Goal: Task Accomplishment & Management: Manage account settings

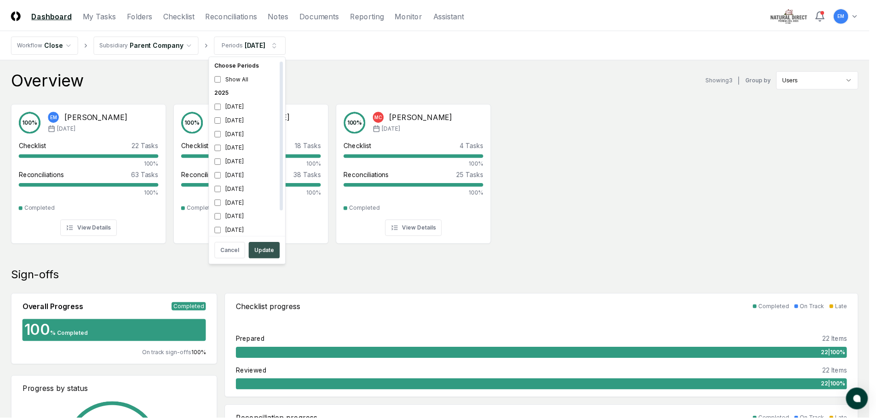
scroll to position [3, 0]
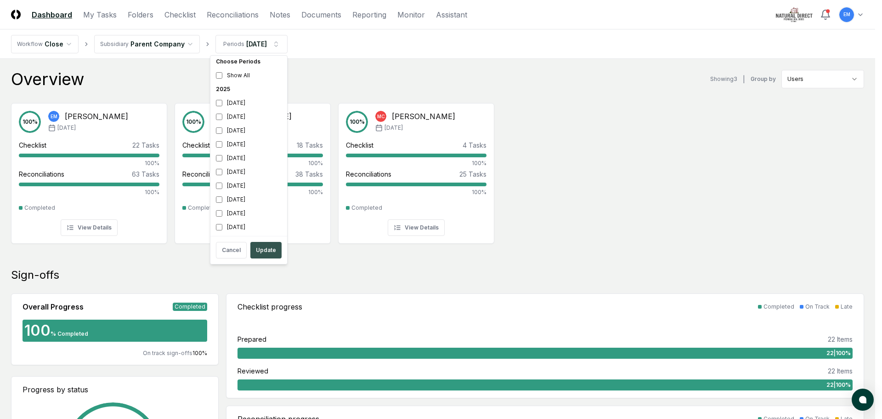
click at [267, 249] on button "Update" at bounding box center [265, 250] width 31 height 17
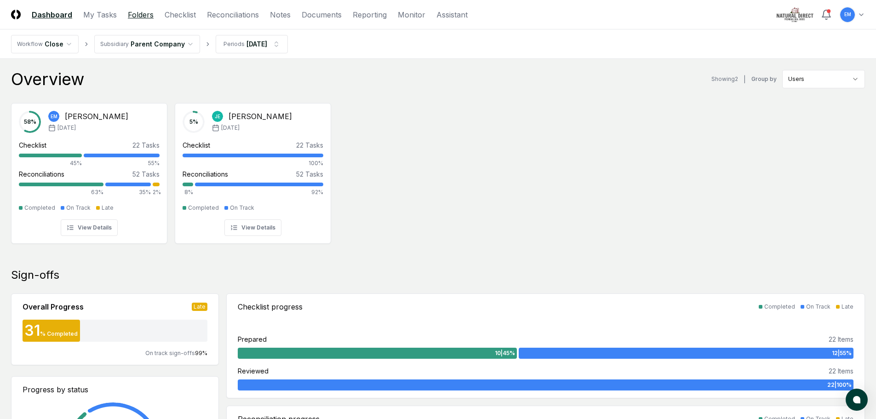
click at [132, 11] on link "Folders" at bounding box center [141, 14] width 26 height 11
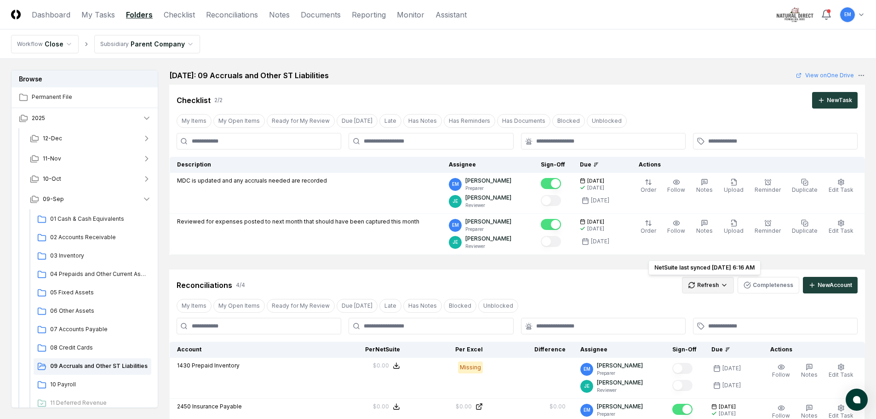
click at [716, 284] on html "CloseCore Dashboard My Tasks Folders Checklist Reconciliations Notes Documents …" at bounding box center [438, 361] width 876 height 723
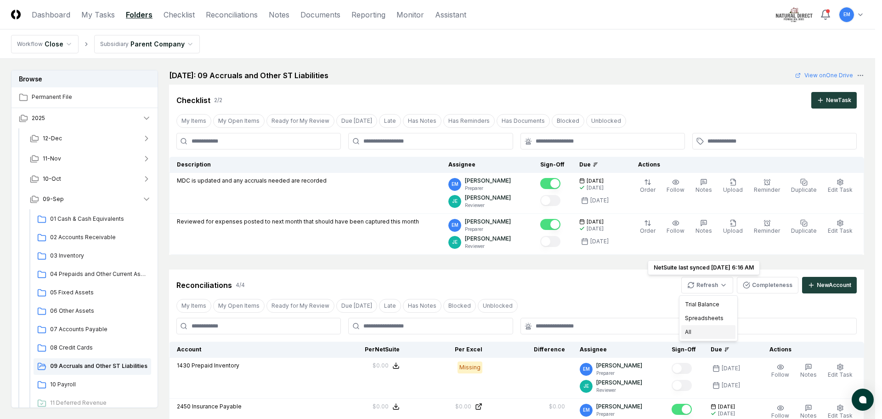
click at [692, 331] on div "All" at bounding box center [709, 332] width 54 height 14
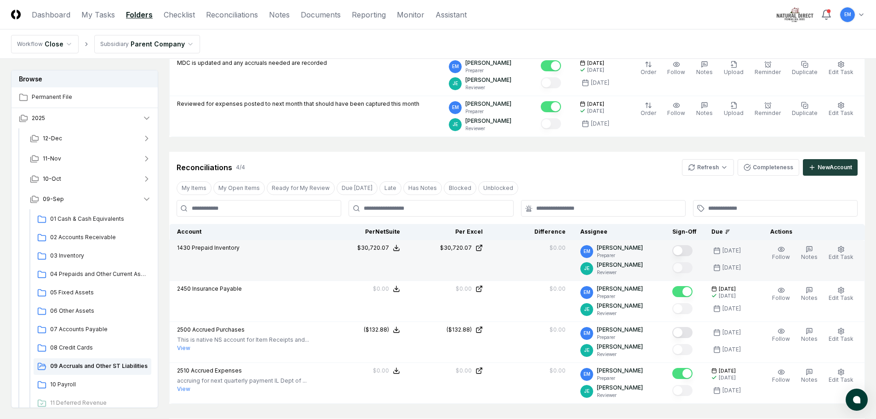
scroll to position [138, 0]
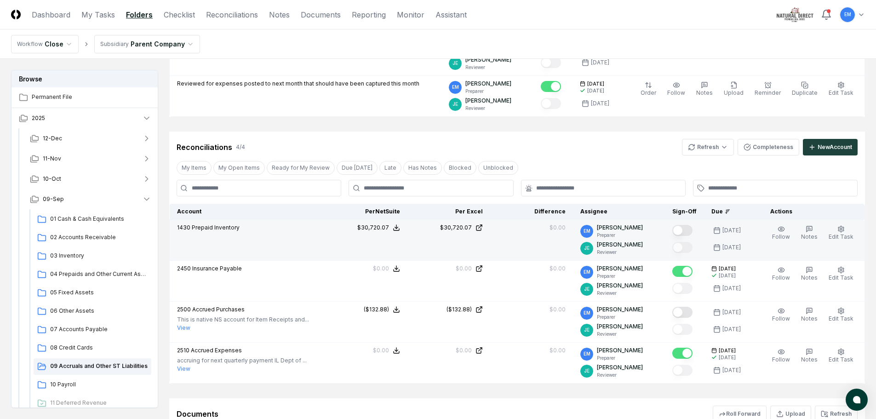
click at [692, 230] on button "Mark complete" at bounding box center [682, 230] width 20 height 11
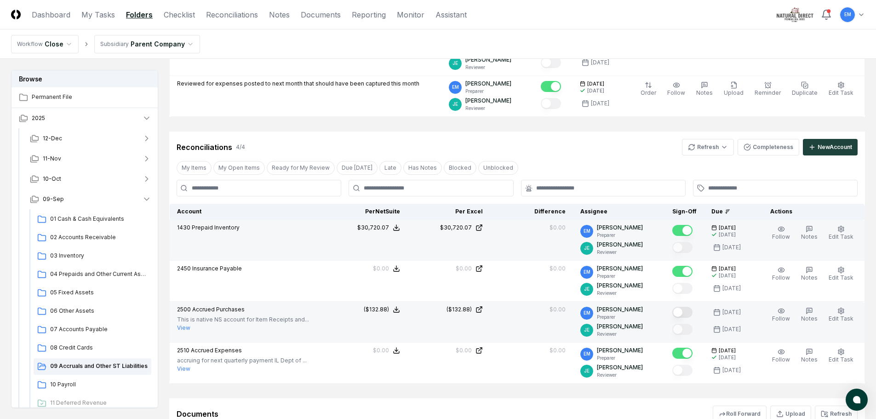
click at [692, 314] on button "Mark complete" at bounding box center [682, 312] width 20 height 11
click at [69, 385] on span "10 Payroll" at bounding box center [98, 384] width 97 height 8
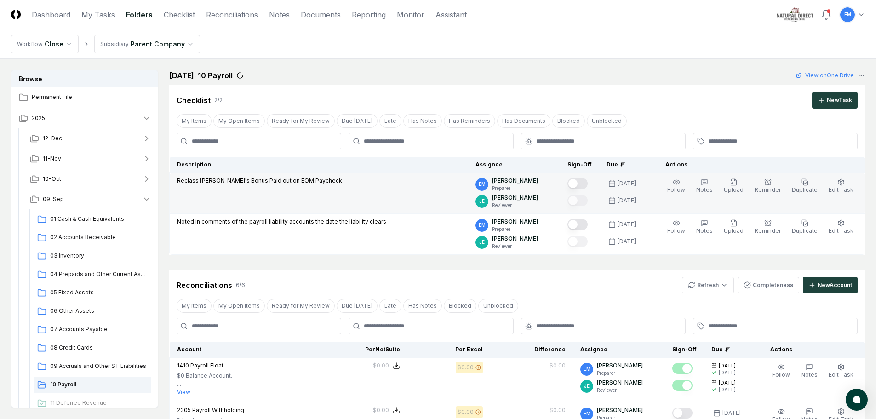
click at [587, 182] on button "Mark complete" at bounding box center [577, 183] width 20 height 11
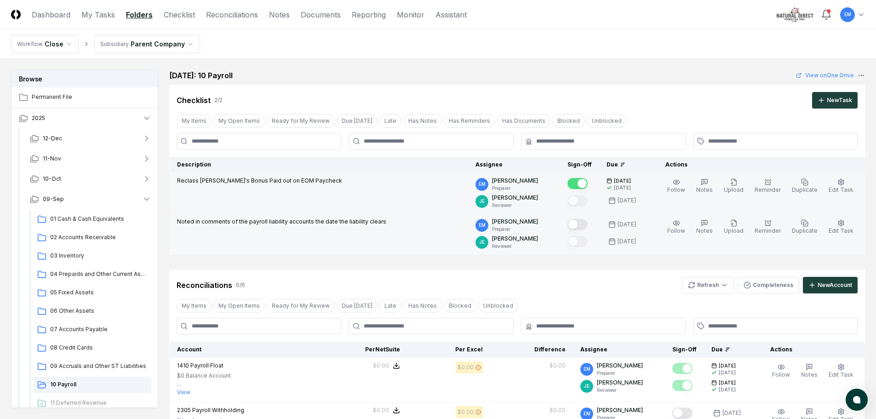
click at [587, 228] on button "Mark complete" at bounding box center [577, 224] width 20 height 11
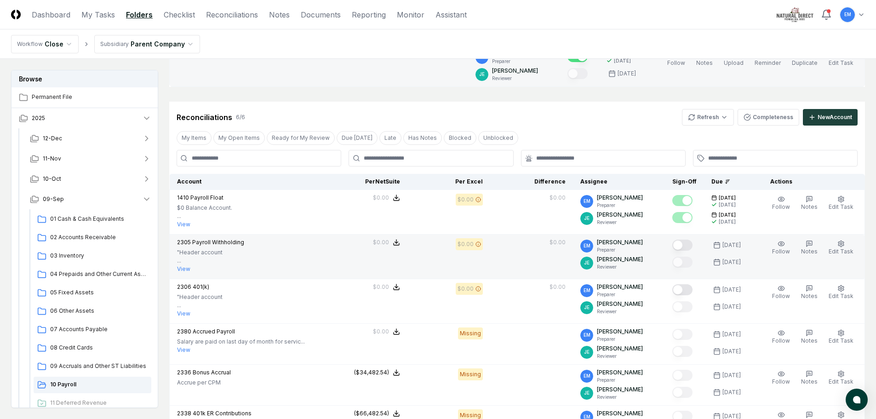
scroll to position [184, 0]
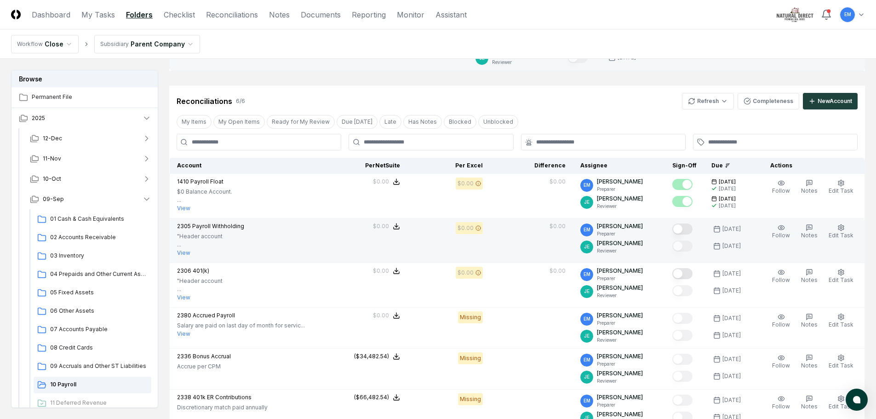
click at [692, 227] on button "Mark complete" at bounding box center [682, 228] width 20 height 11
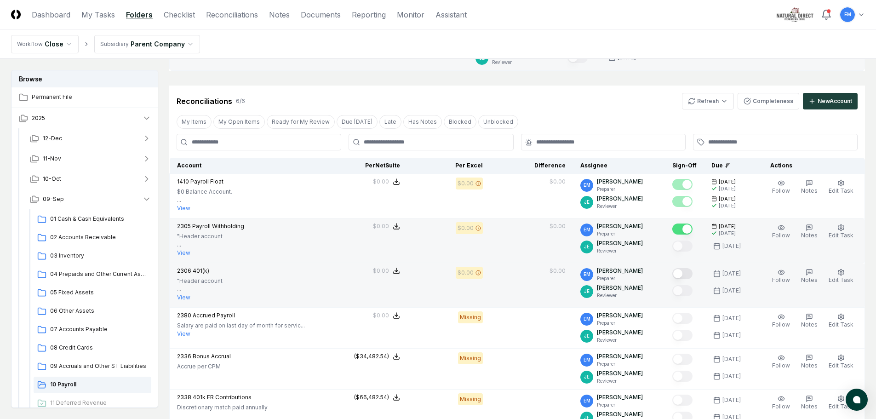
click at [692, 274] on button "Mark complete" at bounding box center [682, 273] width 20 height 11
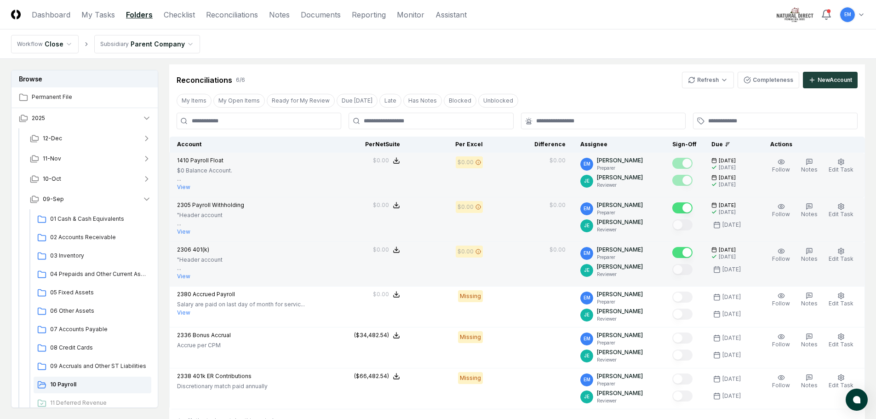
scroll to position [46, 0]
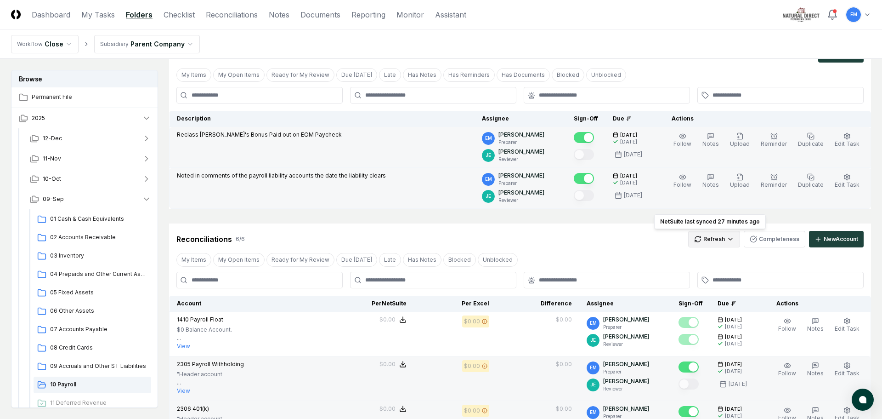
click at [719, 239] on html "CloseCore Dashboard My Tasks Folders Checklist Reconciliations Notes Documents …" at bounding box center [441, 351] width 882 height 795
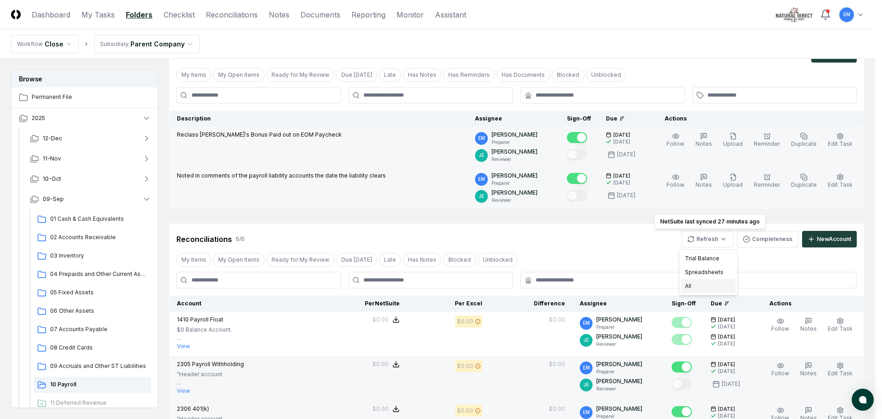
click at [689, 285] on div "All" at bounding box center [709, 286] width 54 height 14
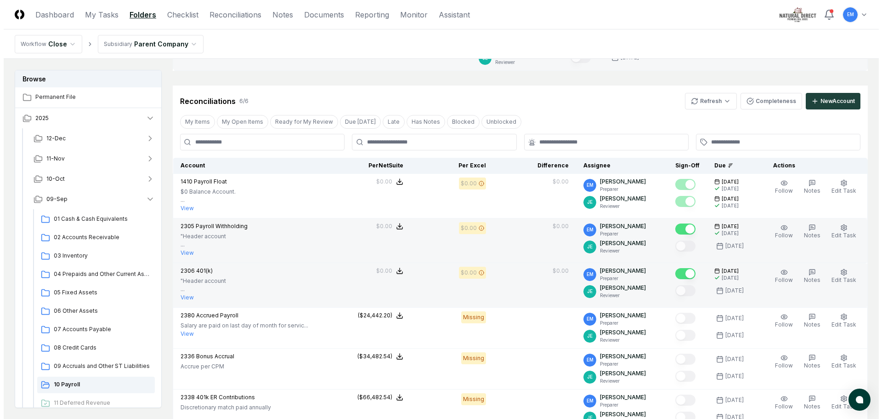
scroll to position [230, 0]
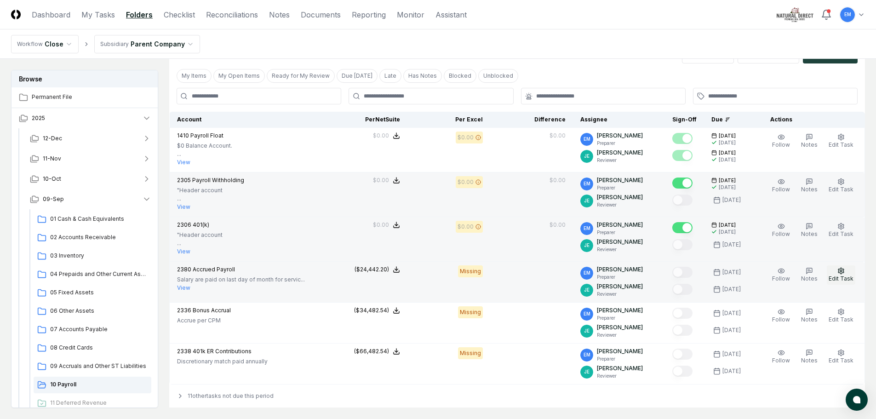
click at [838, 278] on span "Edit Task" at bounding box center [840, 278] width 25 height 7
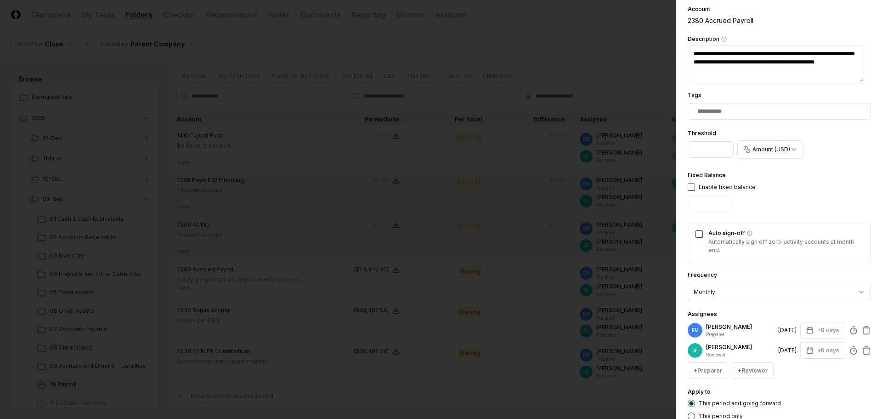
scroll to position [184, 0]
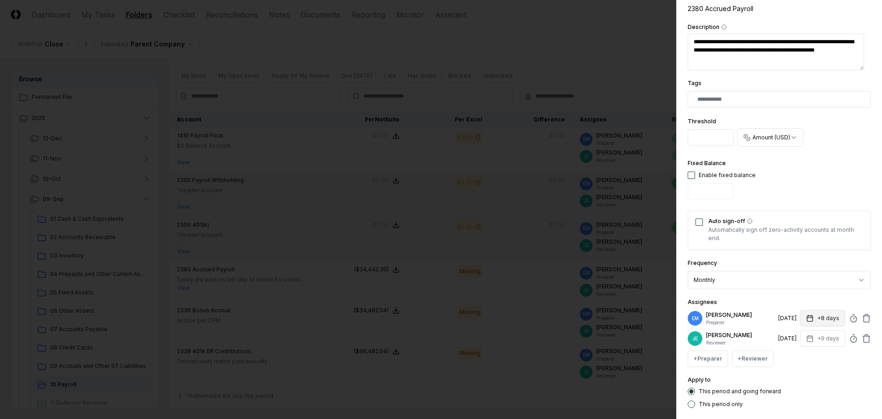
click at [807, 316] on icon "button" at bounding box center [810, 317] width 7 height 7
click at [794, 352] on input "*" at bounding box center [788, 354] width 32 height 17
type input "**"
click at [794, 352] on input "**" at bounding box center [787, 354] width 32 height 17
click at [819, 294] on div "**********" at bounding box center [779, 130] width 183 height 555
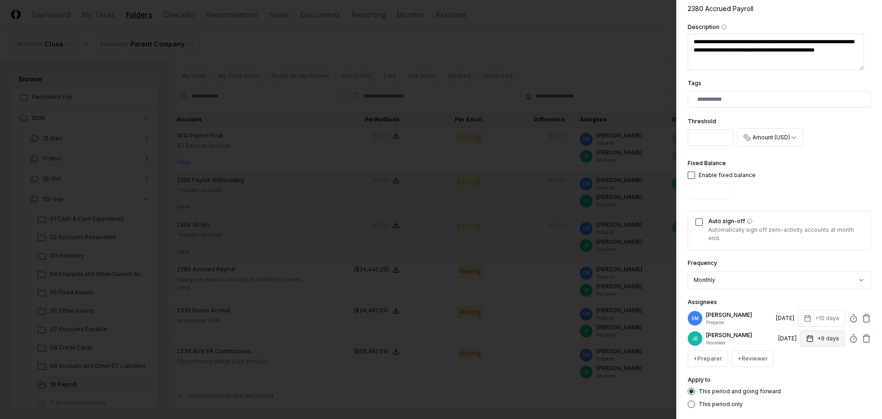
click at [818, 337] on button "+9 days" at bounding box center [823, 338] width 45 height 17
click at [795, 372] on input "**" at bounding box center [788, 374] width 32 height 17
type input "**"
click at [794, 376] on input "**" at bounding box center [787, 374] width 32 height 17
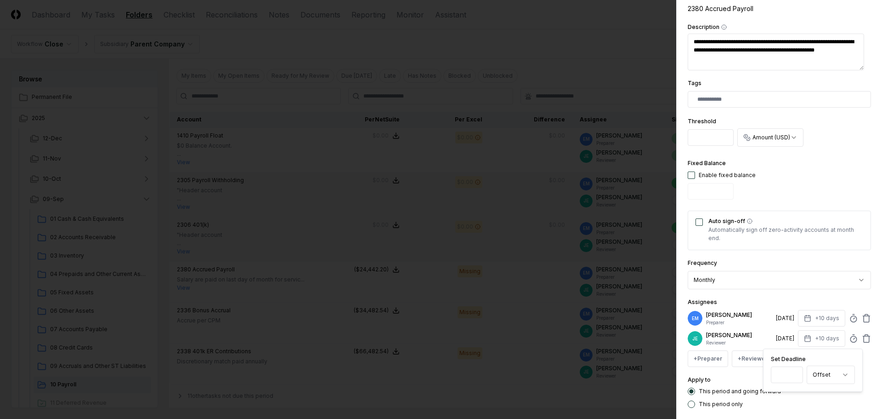
click at [776, 262] on div "**********" at bounding box center [779, 273] width 183 height 32
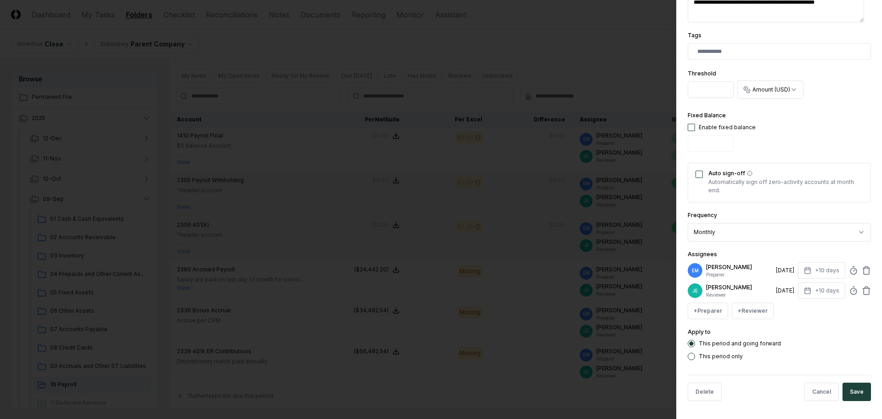
scroll to position [232, 0]
click at [692, 356] on button "This period only" at bounding box center [691, 355] width 7 height 7
click at [855, 392] on button "Save" at bounding box center [857, 391] width 28 height 18
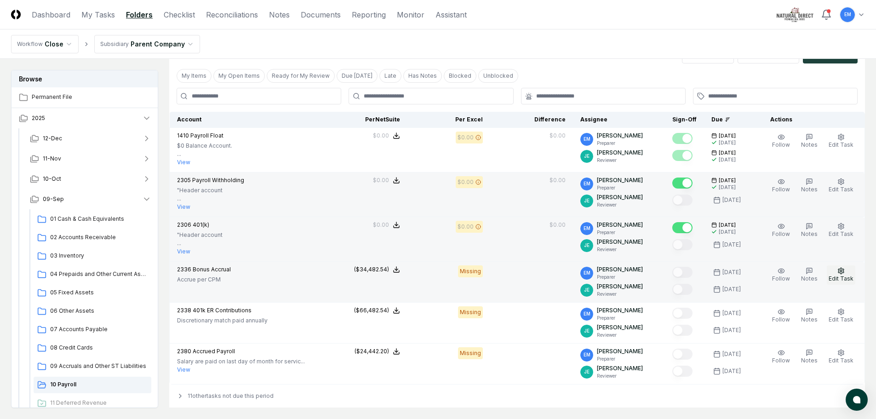
click at [842, 272] on icon "button" at bounding box center [840, 270] width 7 height 7
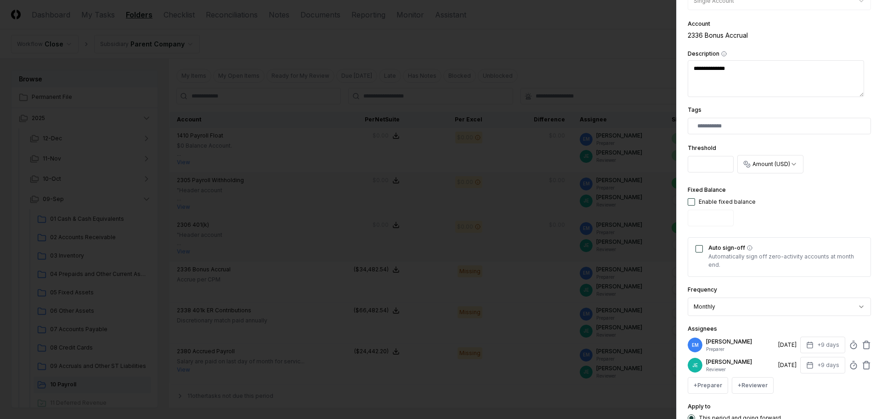
scroll to position [184, 0]
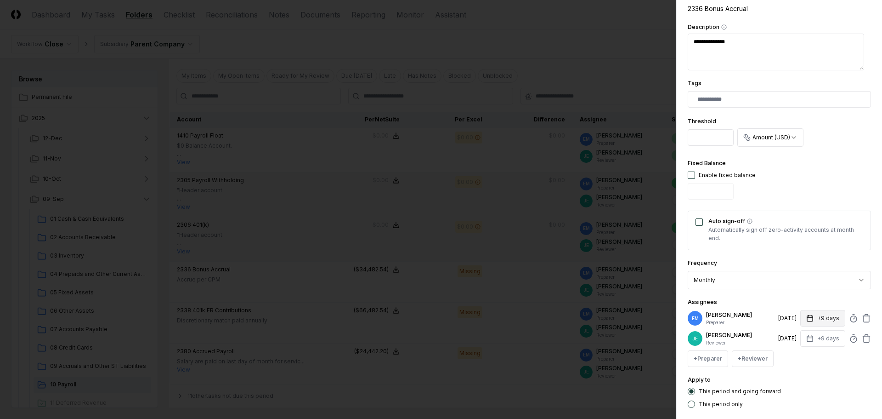
click at [819, 319] on button "+9 days" at bounding box center [823, 318] width 45 height 17
type input "**"
click at [795, 352] on input "**" at bounding box center [787, 354] width 32 height 17
click at [815, 294] on div "**********" at bounding box center [779, 130] width 183 height 555
click at [819, 340] on button "+9 days" at bounding box center [823, 338] width 45 height 17
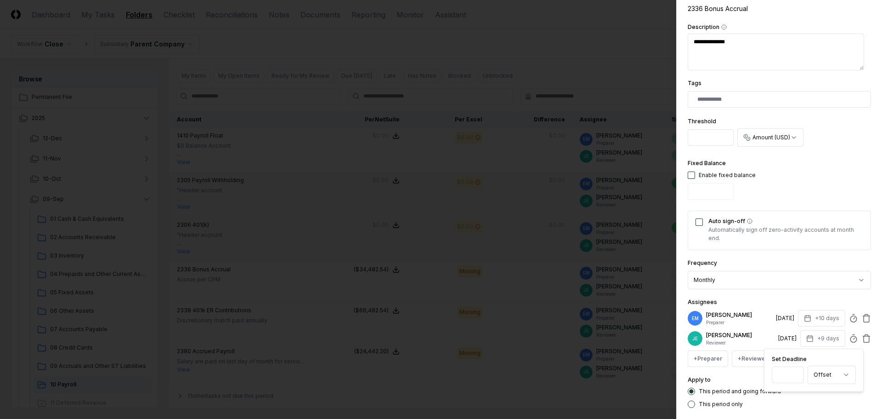
type input "**"
click at [795, 373] on input "**" at bounding box center [788, 374] width 32 height 17
click at [806, 262] on div "**********" at bounding box center [779, 273] width 183 height 32
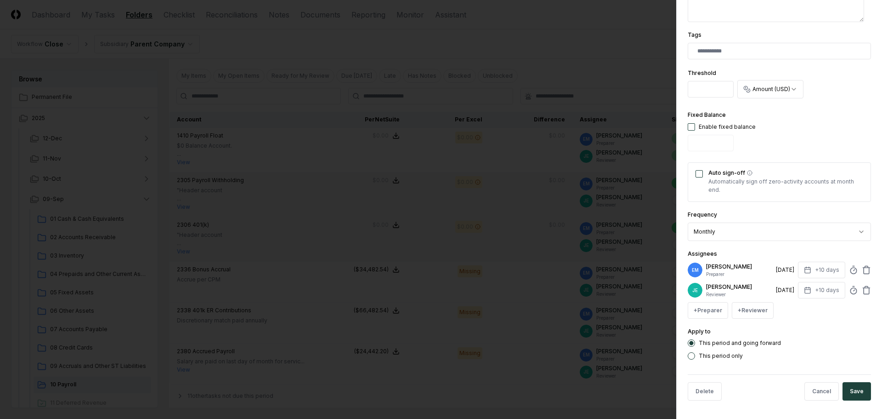
click at [694, 355] on button "This period only" at bounding box center [691, 355] width 7 height 7
drag, startPoint x: 853, startPoint y: 392, endPoint x: 834, endPoint y: 377, distance: 23.9
click at [852, 393] on button "Save" at bounding box center [857, 391] width 28 height 18
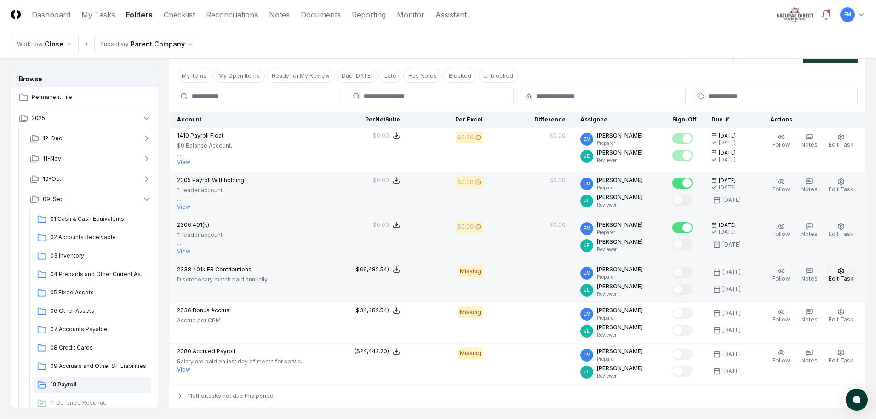
click at [841, 273] on icon "button" at bounding box center [841, 270] width 6 height 6
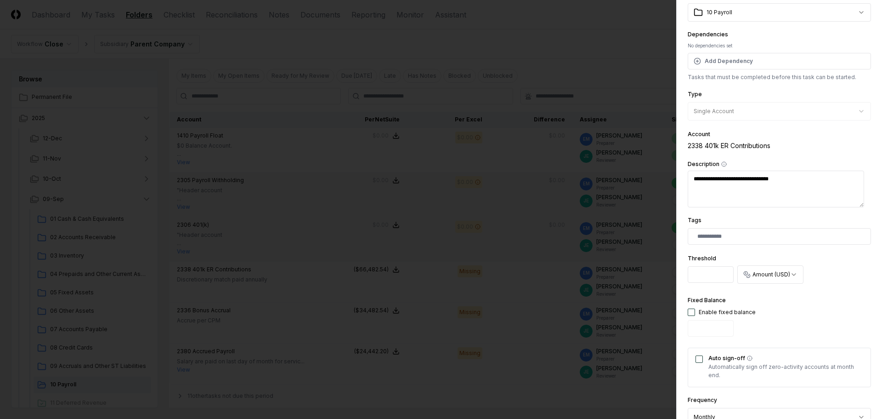
scroll to position [138, 0]
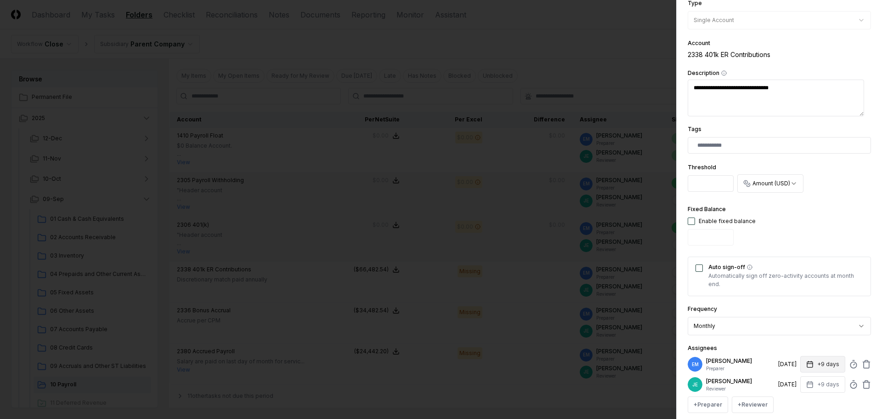
click at [818, 364] on button "+9 days" at bounding box center [823, 364] width 45 height 17
type input "**"
click at [797, 399] on input "**" at bounding box center [787, 400] width 32 height 17
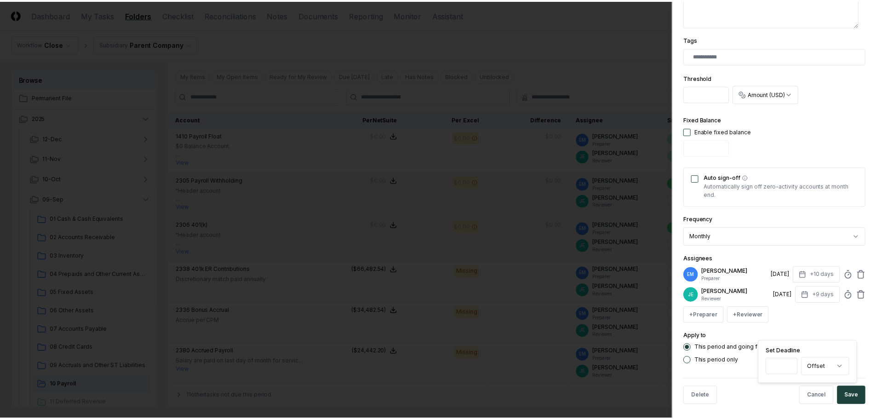
scroll to position [230, 0]
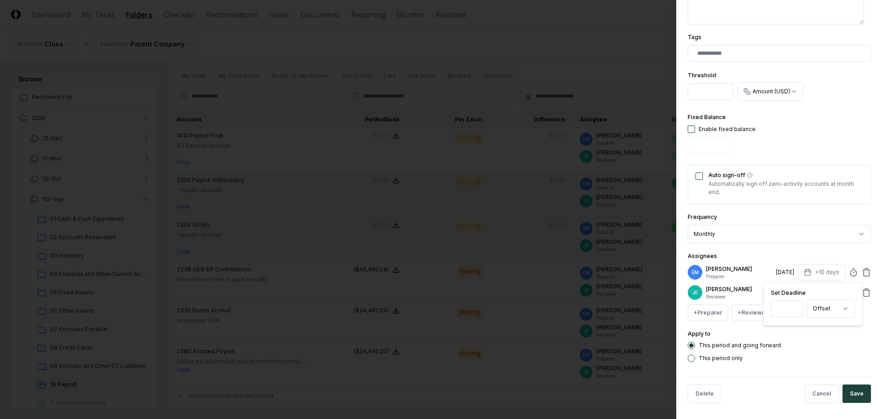
click at [824, 338] on div "Apply to This period and going forward This period only" at bounding box center [779, 345] width 183 height 34
click at [822, 292] on button "+9 days" at bounding box center [823, 292] width 45 height 17
click at [793, 329] on input "*" at bounding box center [788, 328] width 32 height 17
click at [794, 326] on input "*" at bounding box center [788, 328] width 32 height 17
type input "**"
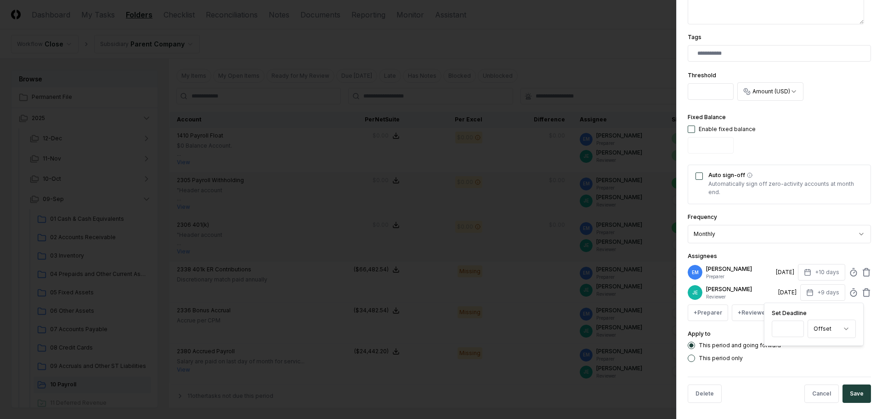
click at [794, 326] on input "**" at bounding box center [788, 328] width 32 height 17
click at [859, 394] on button "Save" at bounding box center [857, 393] width 28 height 18
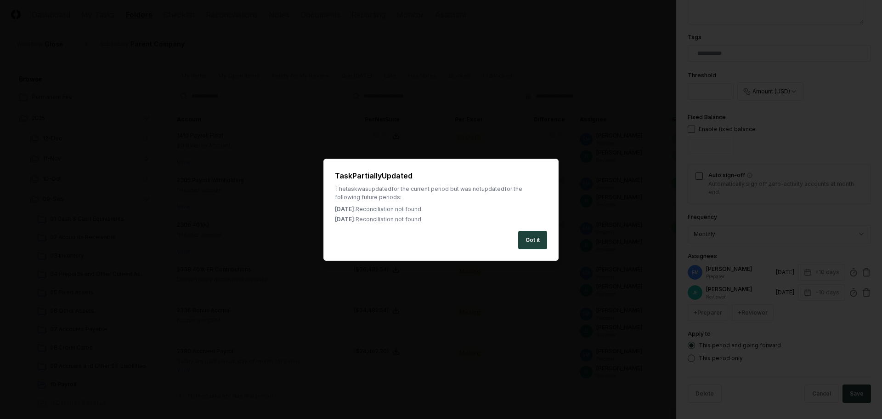
drag, startPoint x: 538, startPoint y: 242, endPoint x: 583, endPoint y: 252, distance: 46.3
click at [539, 242] on button "Got it" at bounding box center [532, 240] width 29 height 18
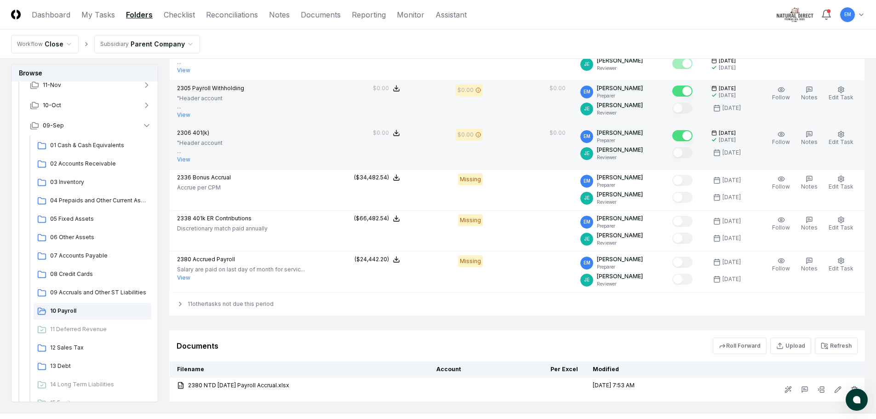
scroll to position [92, 0]
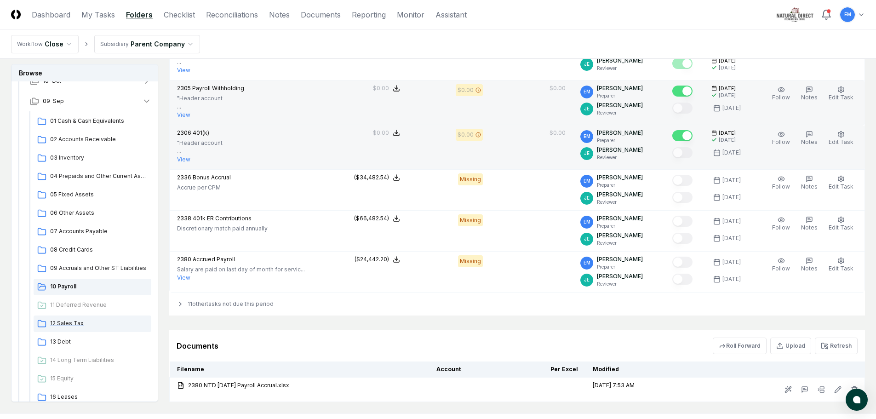
click at [60, 324] on span "12 Sales Tax" at bounding box center [98, 323] width 97 height 8
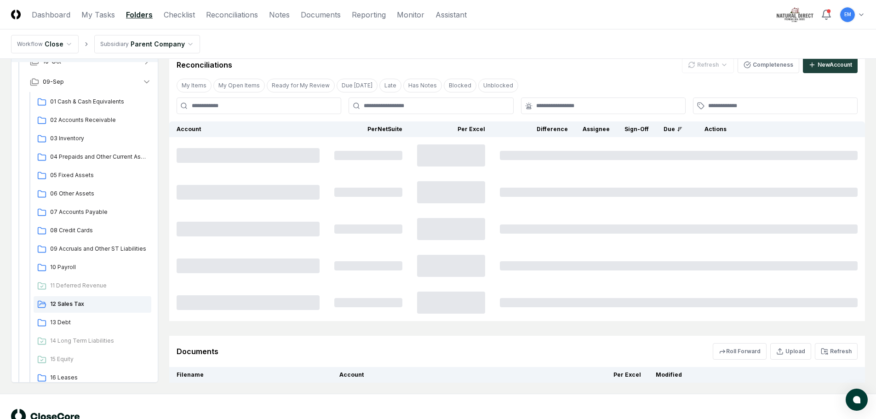
scroll to position [0, 0]
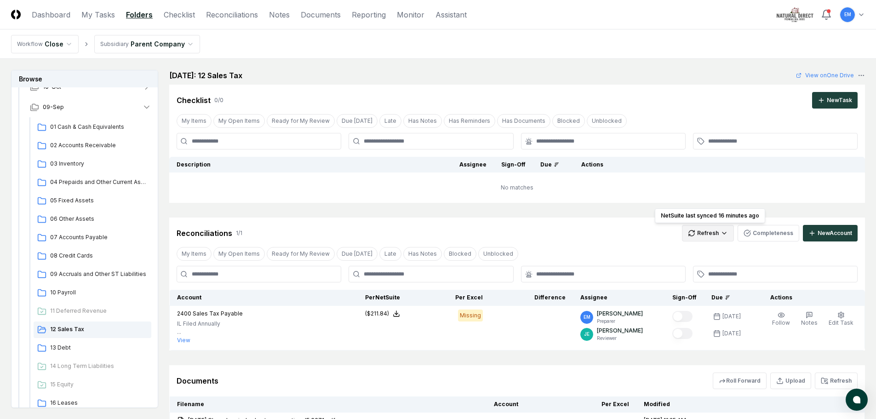
click at [714, 233] on html "CloseCore Dashboard My Tasks Folders Checklist Reconciliations Notes Documents …" at bounding box center [438, 251] width 876 height 503
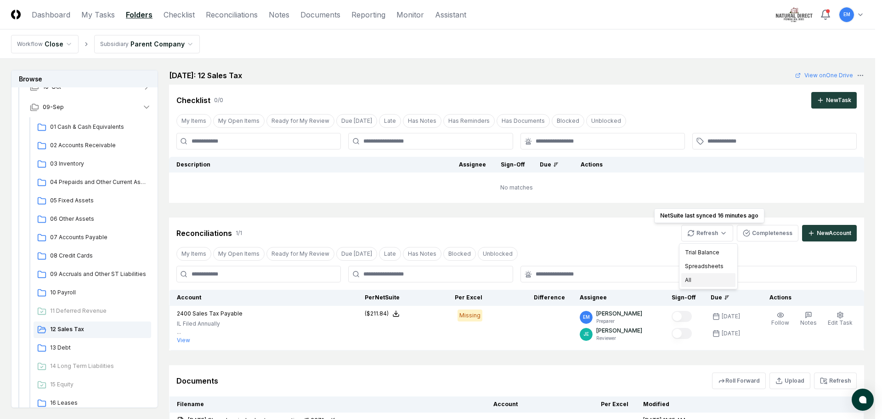
click at [689, 281] on div "All" at bounding box center [709, 280] width 54 height 14
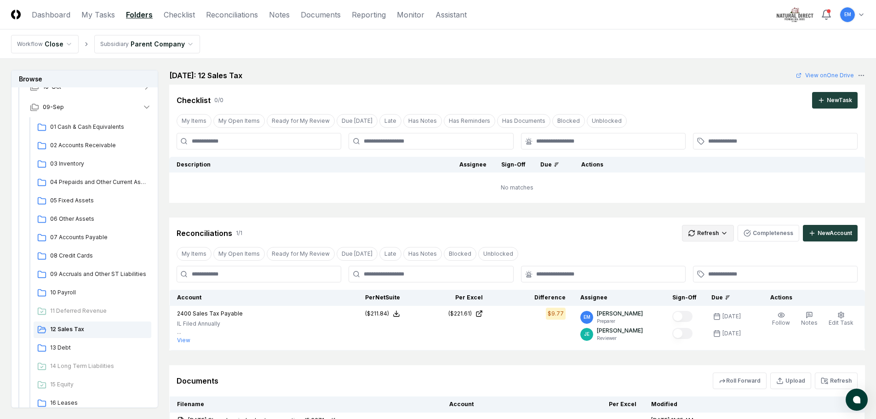
click at [712, 231] on html "CloseCore Dashboard My Tasks Folders Checklist Reconciliations Notes Documents …" at bounding box center [438, 263] width 876 height 527
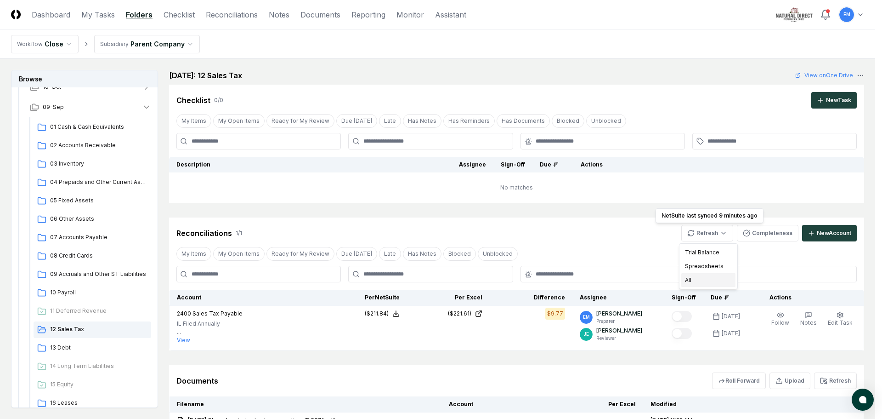
click at [690, 279] on div "All" at bounding box center [709, 280] width 54 height 14
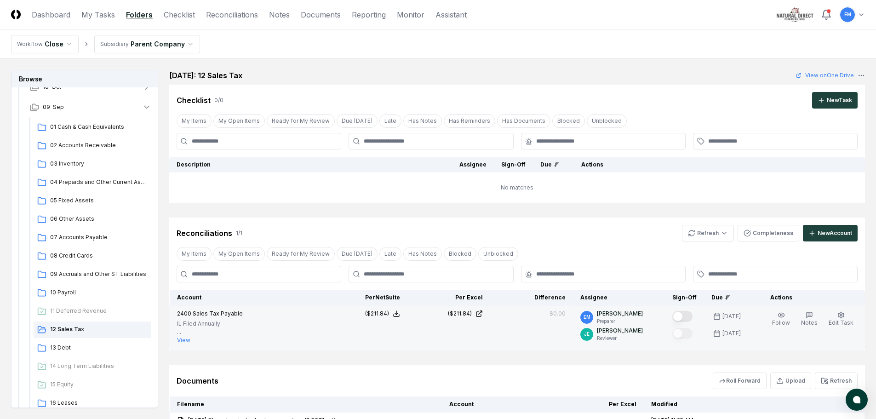
click at [691, 316] on button "Mark complete" at bounding box center [682, 316] width 20 height 11
click at [63, 349] on span "13 Debt" at bounding box center [98, 347] width 97 height 8
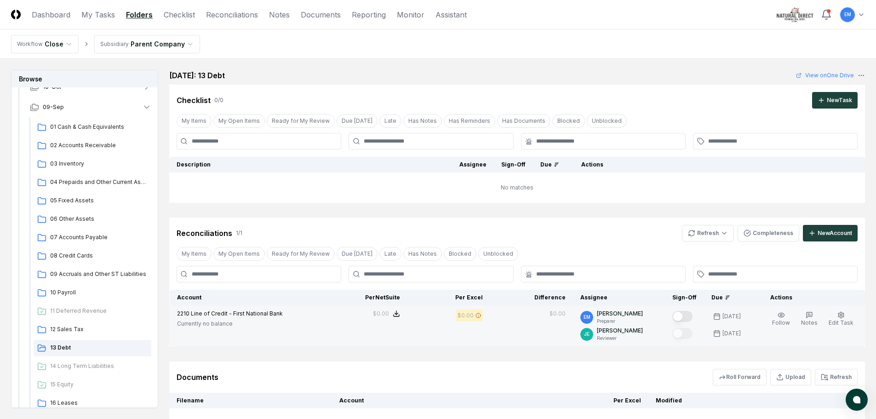
click at [692, 317] on button "Mark complete" at bounding box center [682, 316] width 20 height 11
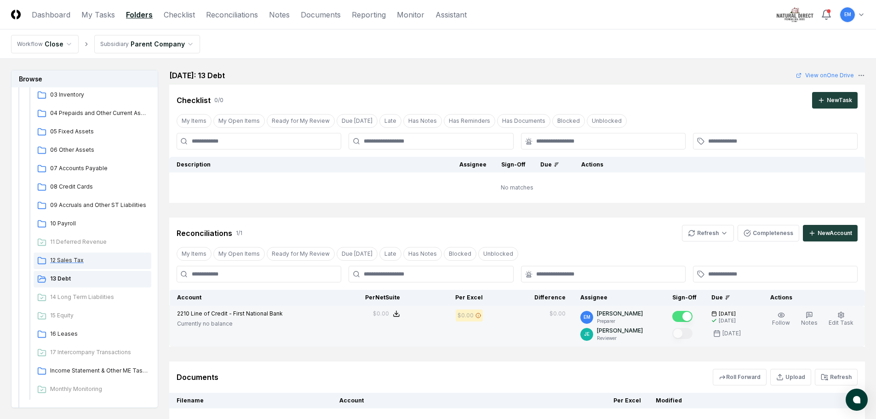
scroll to position [184, 0]
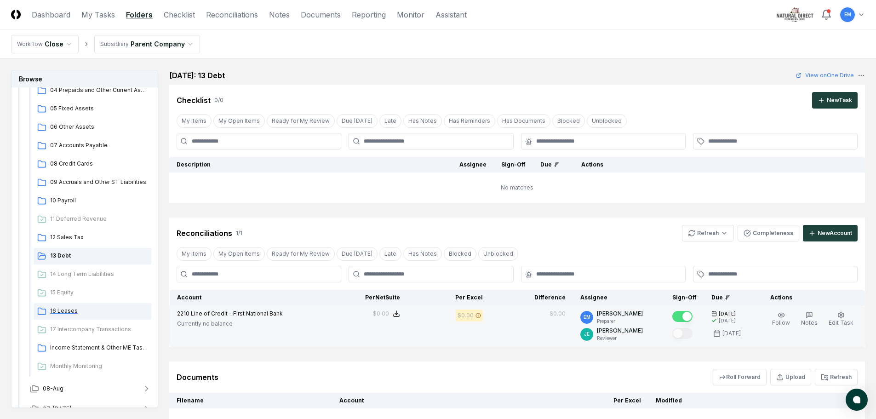
click at [66, 312] on span "16 Leases" at bounding box center [98, 311] width 97 height 8
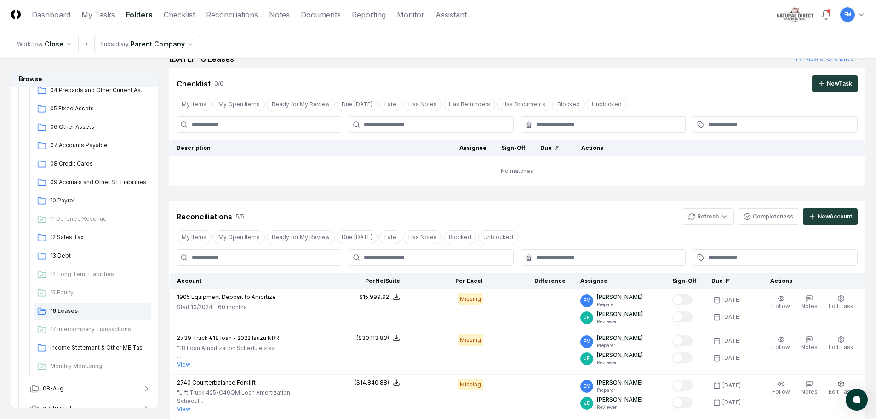
scroll to position [0, 0]
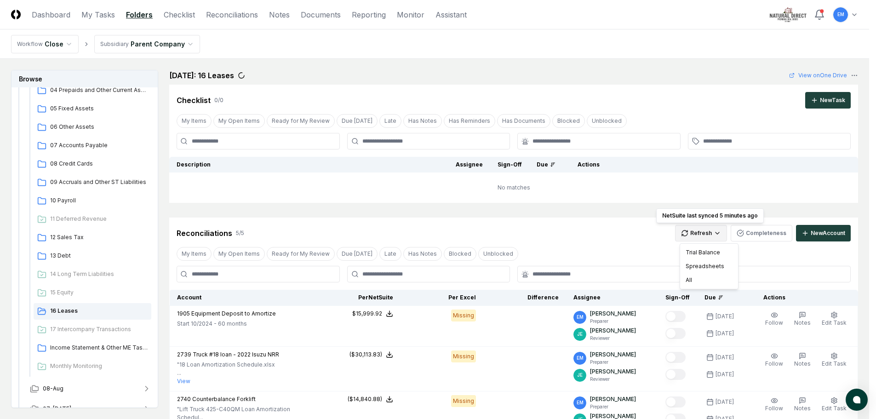
click at [708, 233] on html "CloseCore Dashboard My Tasks Folders Checklist Reconciliations Notes Documents …" at bounding box center [438, 339] width 876 height 679
click at [690, 278] on div "All" at bounding box center [709, 280] width 54 height 14
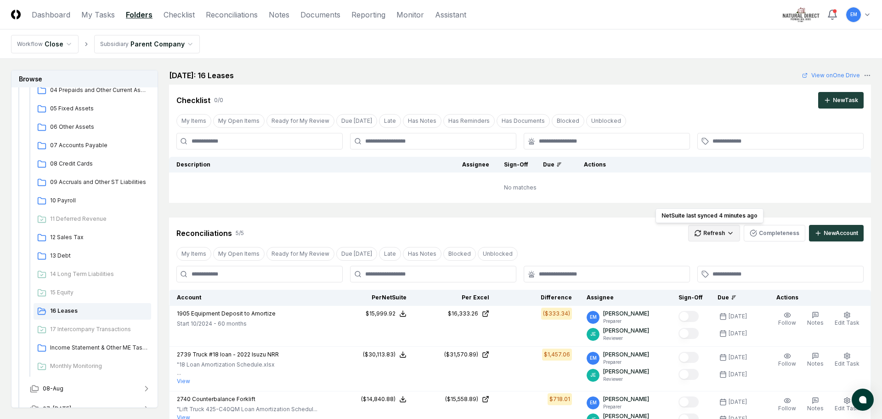
click at [721, 231] on html "CloseCore Dashboard My Tasks Folders Checklist Reconciliations Notes Documents …" at bounding box center [441, 361] width 882 height 723
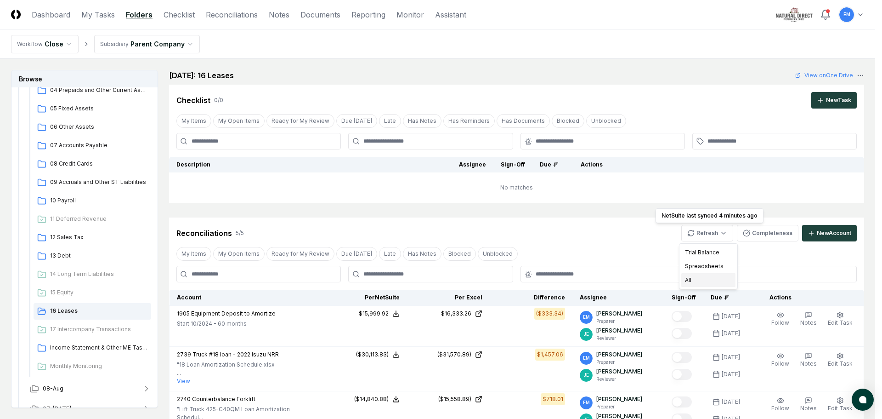
click at [698, 276] on div "All" at bounding box center [709, 280] width 54 height 14
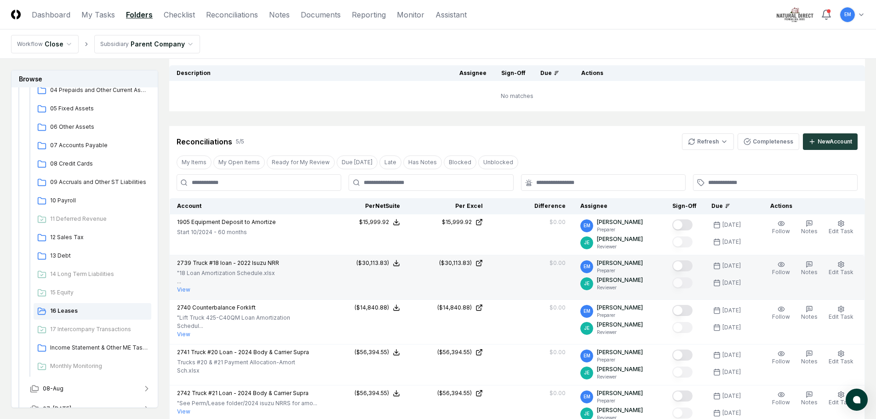
scroll to position [92, 0]
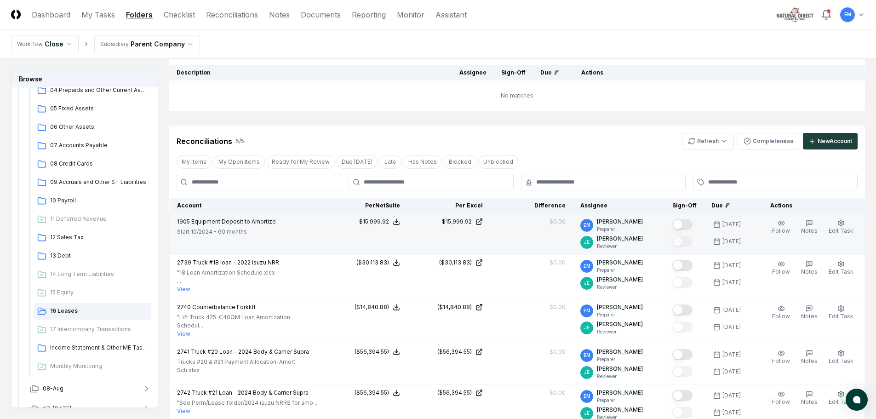
click at [692, 225] on button "Mark complete" at bounding box center [682, 224] width 20 height 11
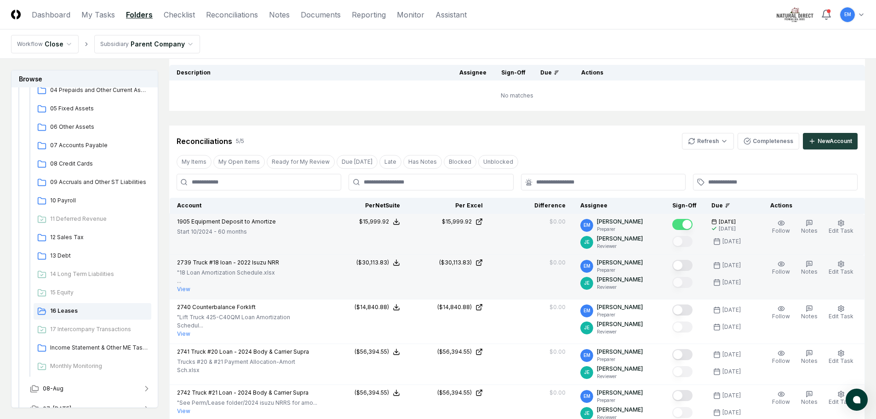
click at [692, 266] on button "Mark complete" at bounding box center [682, 265] width 20 height 11
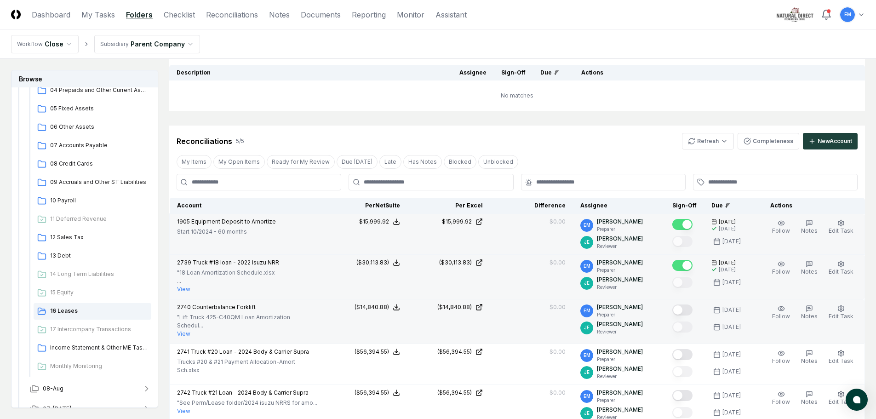
click at [690, 312] on button "Mark complete" at bounding box center [682, 309] width 20 height 11
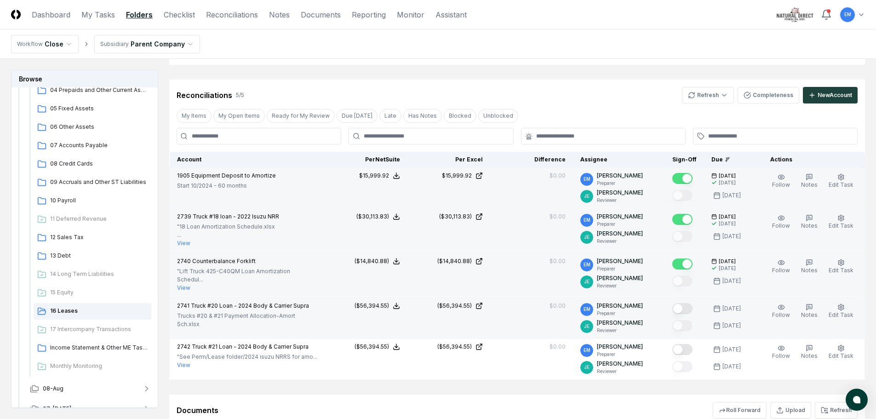
click at [691, 304] on button "Mark complete" at bounding box center [682, 308] width 20 height 11
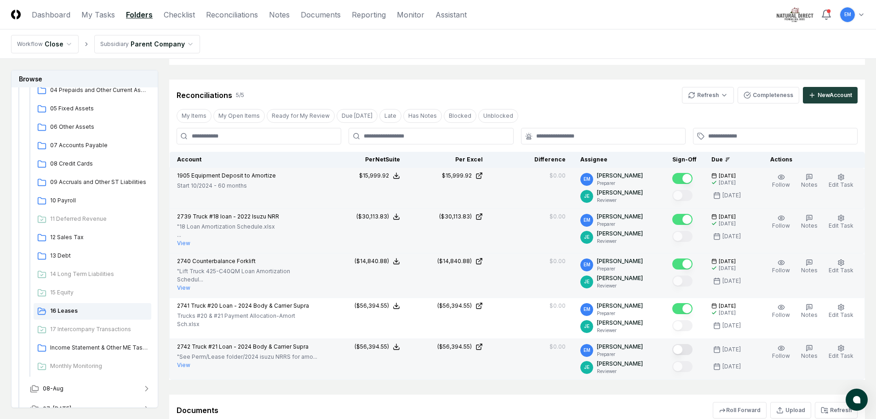
click at [690, 344] on button "Mark complete" at bounding box center [682, 349] width 20 height 11
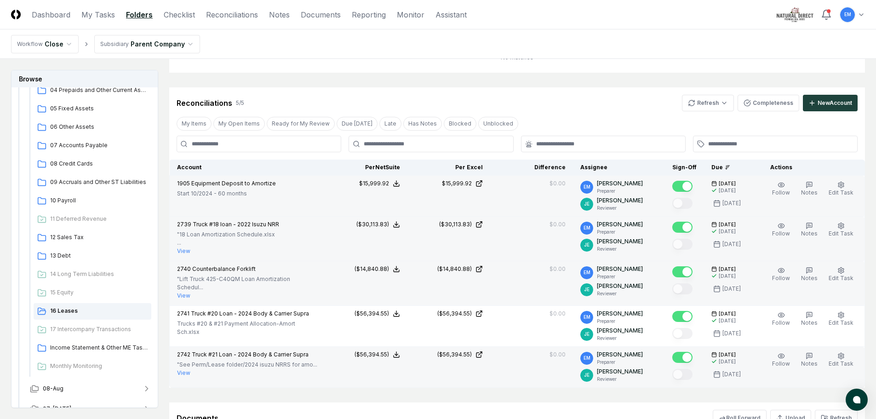
scroll to position [121, 0]
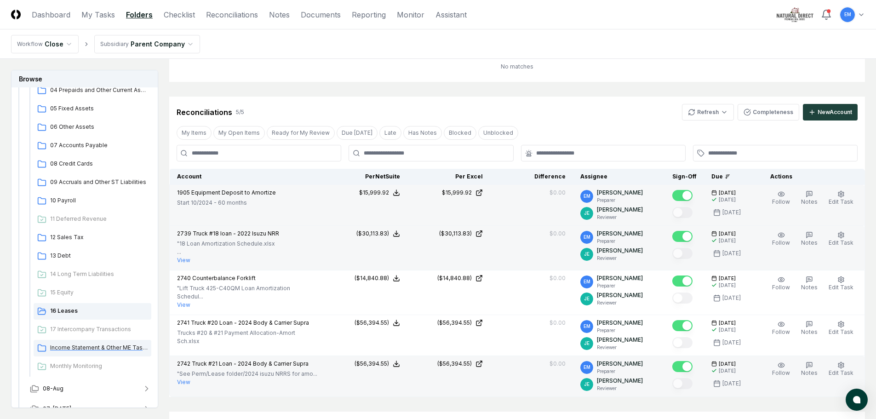
click at [88, 346] on span "Income Statement & Other ME Tasks" at bounding box center [98, 347] width 97 height 8
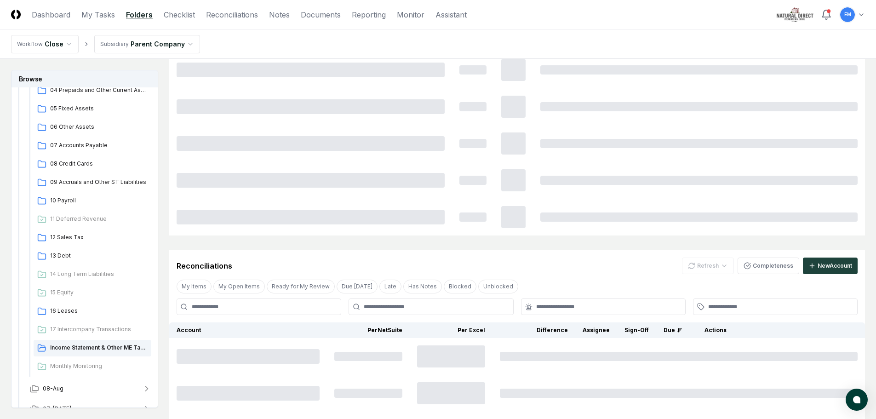
scroll to position [0, 0]
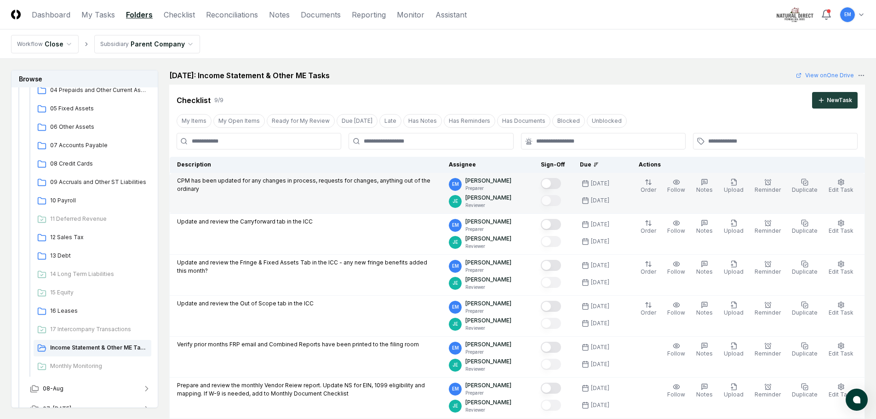
click at [561, 182] on button "Mark complete" at bounding box center [551, 183] width 20 height 11
click at [583, 18] on header "CloseCore Dashboard My Tasks Folders Checklist Reconciliations Notes Documents …" at bounding box center [438, 14] width 876 height 29
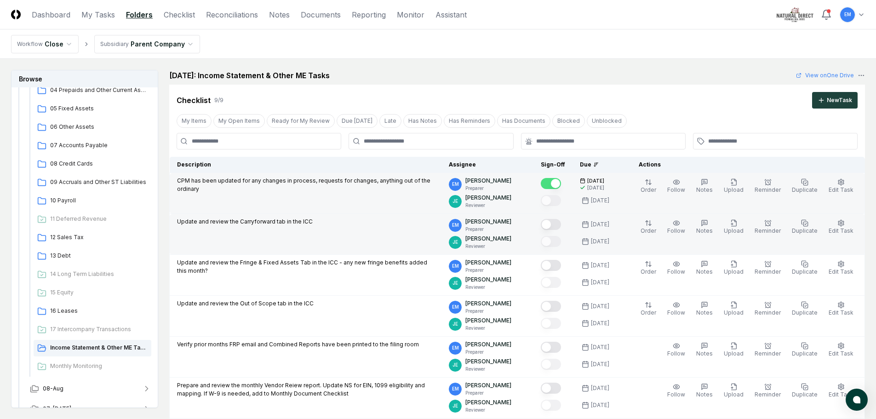
click at [561, 222] on button "Mark complete" at bounding box center [551, 224] width 20 height 11
click at [712, 12] on header "CloseCore Dashboard My Tasks Folders Checklist Reconciliations Notes Documents …" at bounding box center [438, 14] width 876 height 29
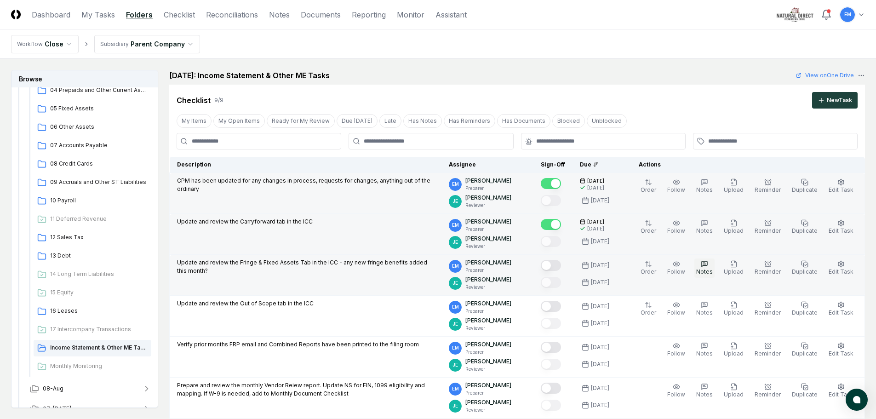
click at [705, 268] on button "Notes" at bounding box center [704, 267] width 20 height 19
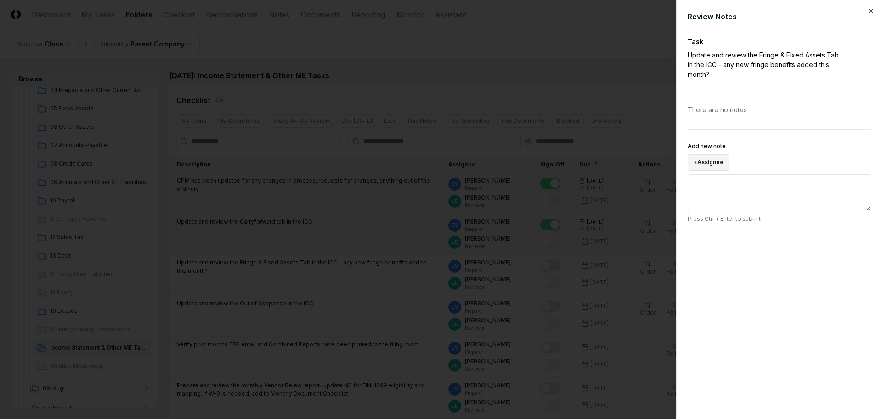
click at [714, 164] on button "+ Assignee" at bounding box center [709, 162] width 42 height 17
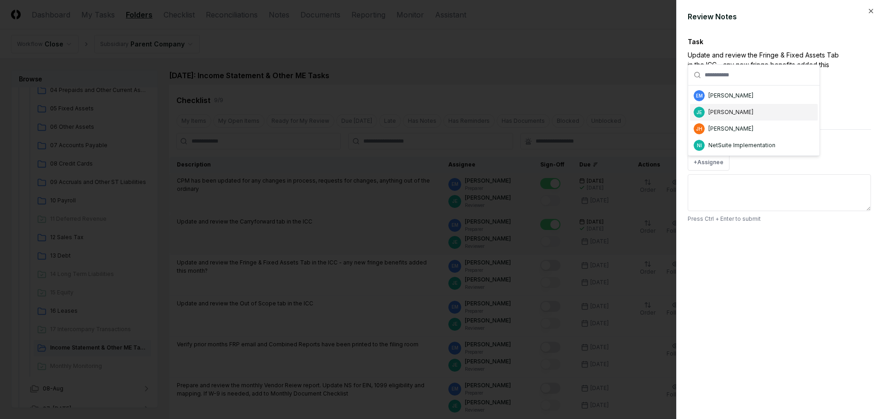
click at [729, 114] on div "[PERSON_NAME]" at bounding box center [731, 112] width 45 height 8
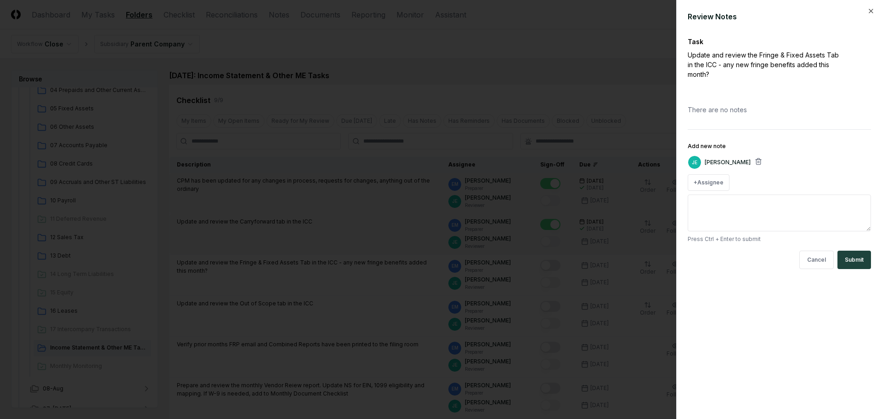
click at [746, 203] on textarea "Add new note" at bounding box center [779, 212] width 183 height 37
type textarea "**********"
click at [855, 255] on button "Submit" at bounding box center [855, 259] width 34 height 18
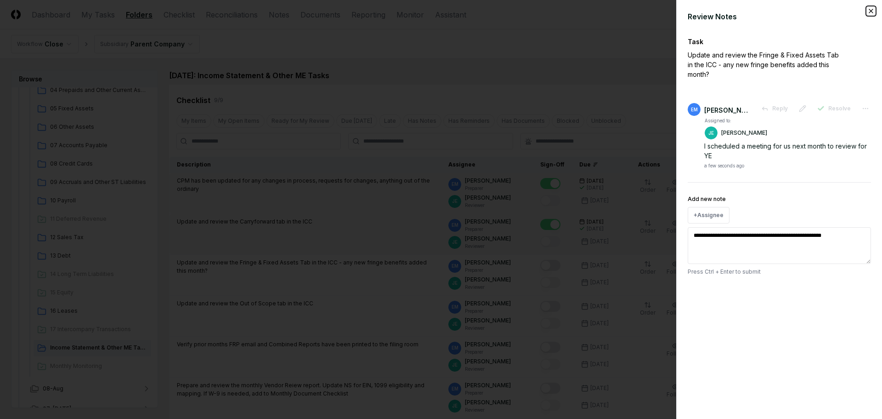
click at [871, 11] on icon "button" at bounding box center [871, 10] width 7 height 7
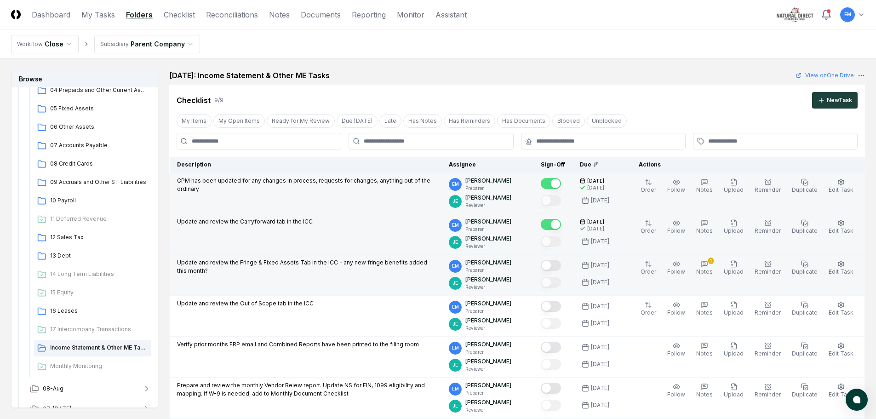
click at [561, 265] on button "Mark complete" at bounding box center [551, 265] width 20 height 11
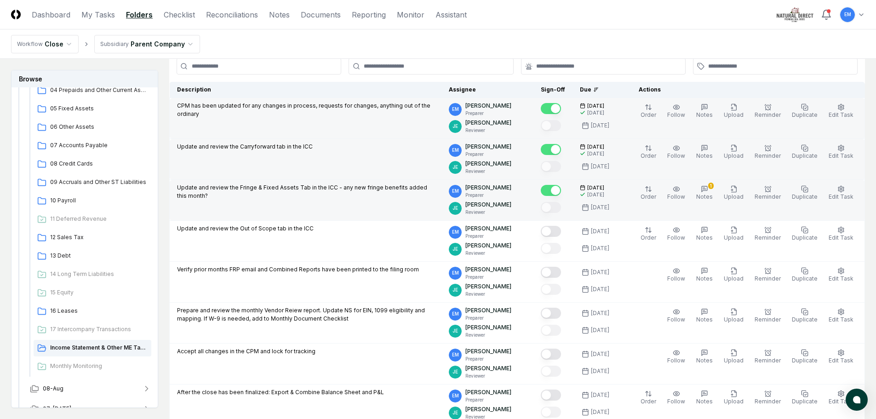
scroll to position [92, 0]
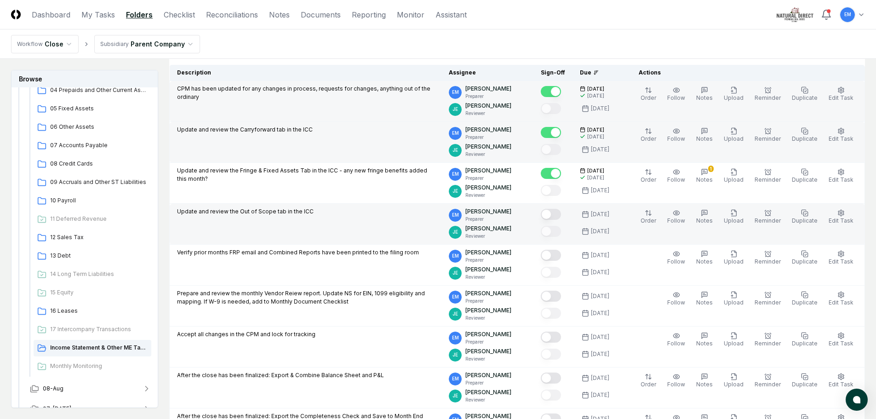
click at [561, 211] on button "Mark complete" at bounding box center [551, 214] width 20 height 11
drag, startPoint x: 577, startPoint y: 11, endPoint x: 571, endPoint y: 20, distance: 10.8
click at [577, 12] on header "CloseCore Dashboard My Tasks Folders Checklist Reconciliations Notes Documents …" at bounding box center [438, 14] width 876 height 29
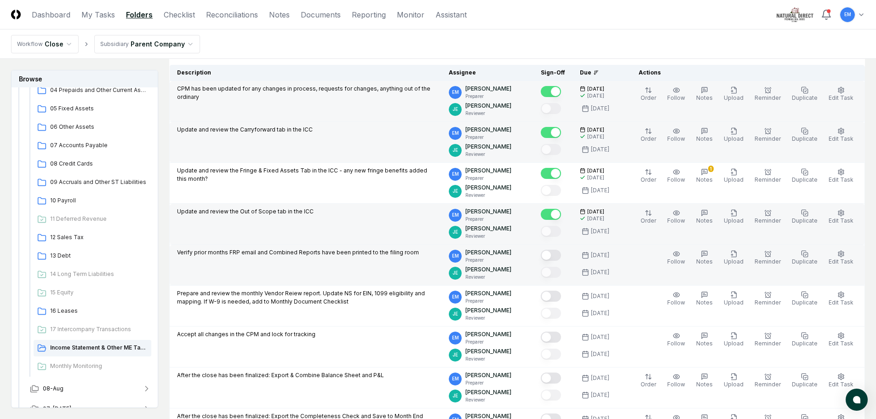
click at [561, 256] on button "Mark complete" at bounding box center [551, 255] width 20 height 11
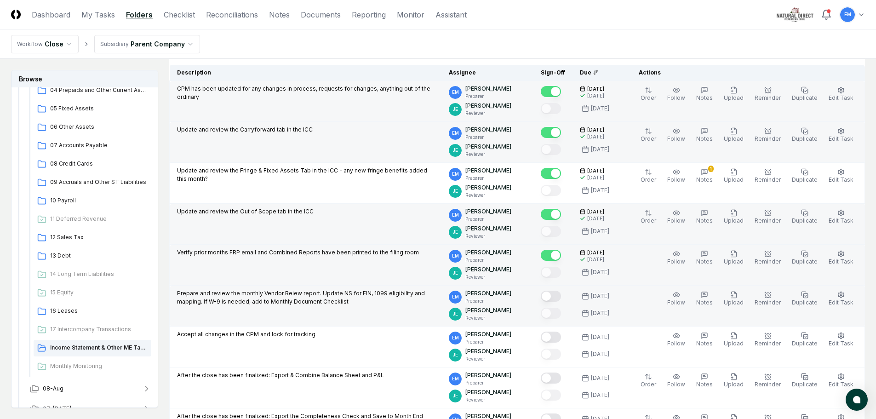
click at [561, 297] on button "Mark complete" at bounding box center [551, 295] width 20 height 11
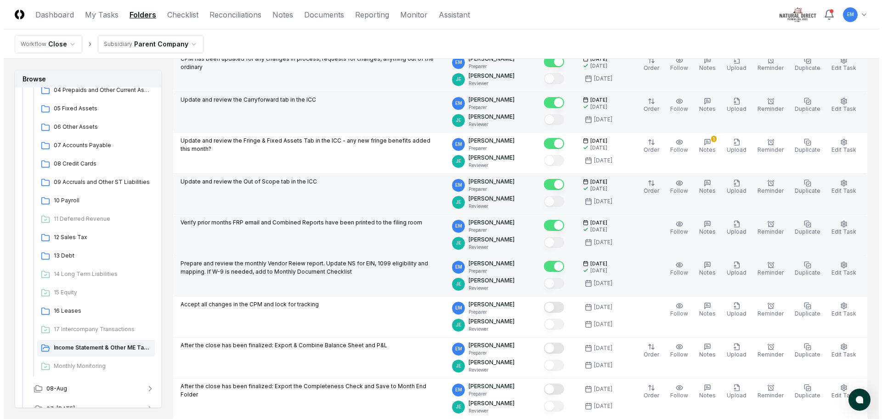
scroll to position [184, 0]
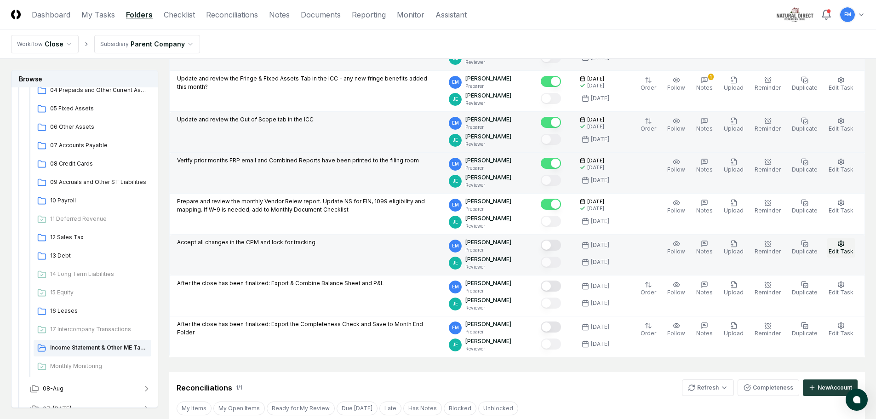
click at [836, 250] on span "Edit Task" at bounding box center [840, 251] width 25 height 7
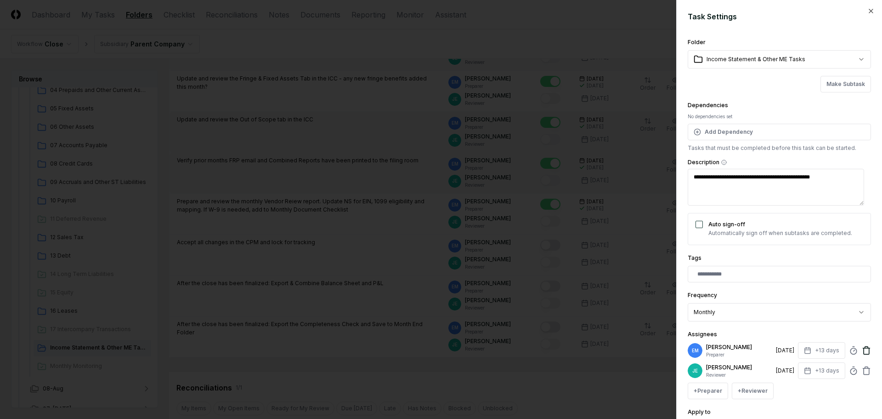
click at [864, 351] on icon at bounding box center [867, 351] width 6 height 6
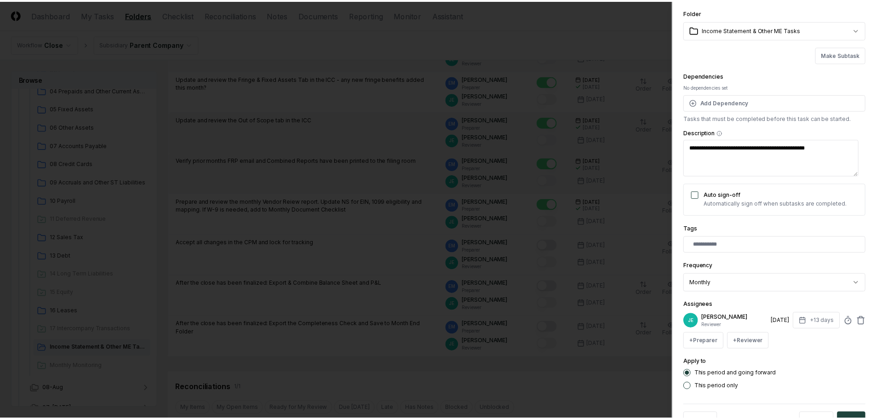
scroll to position [60, 0]
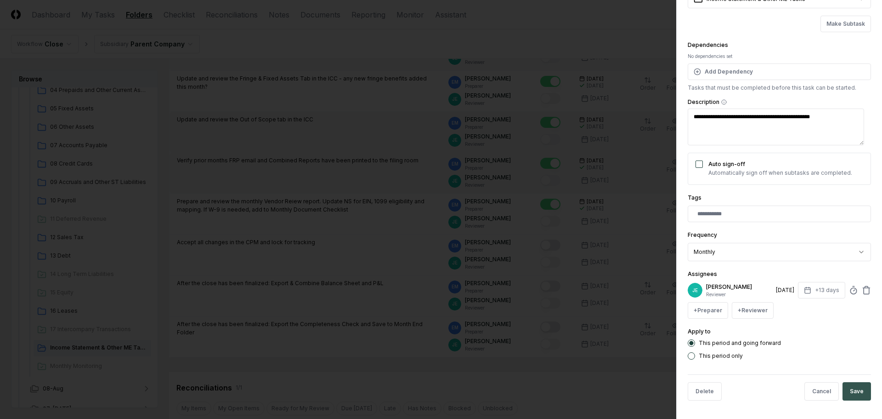
click at [848, 387] on button "Save" at bounding box center [857, 391] width 28 height 18
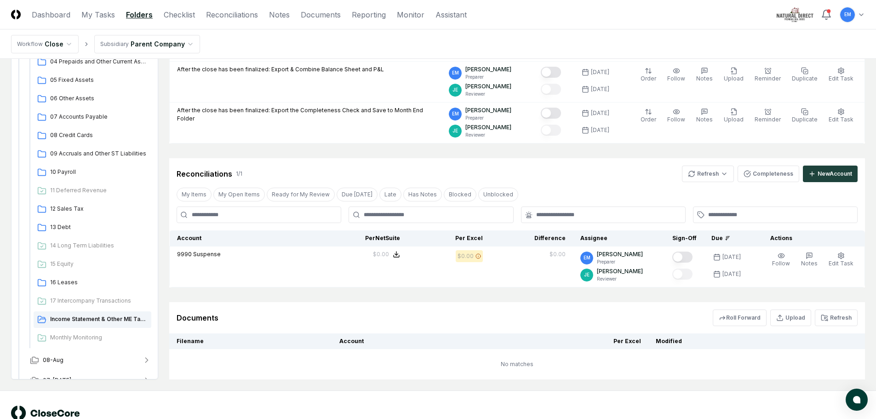
scroll to position [424, 0]
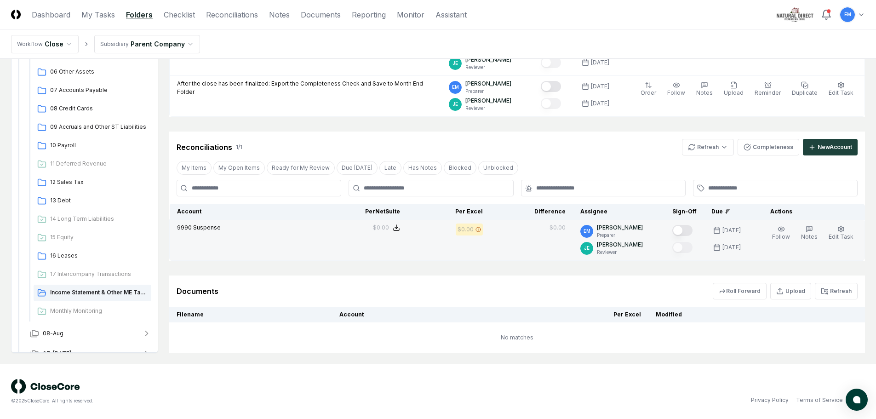
click at [686, 229] on button "Mark complete" at bounding box center [682, 230] width 20 height 11
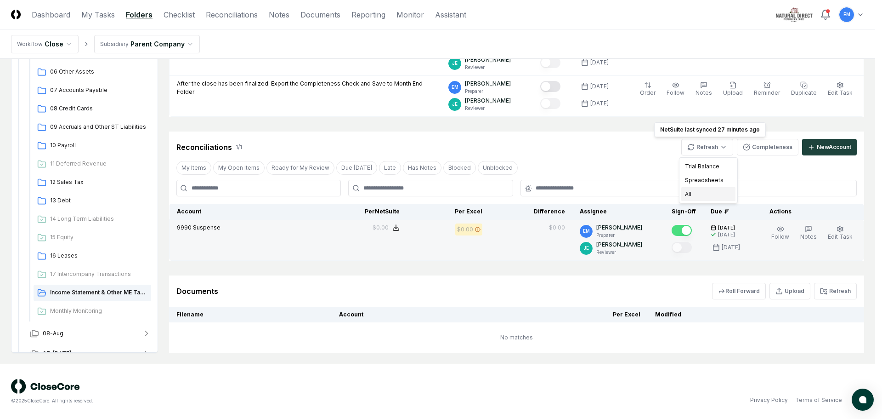
drag, startPoint x: 692, startPoint y: 192, endPoint x: 652, endPoint y: 182, distance: 41.7
click at [692, 193] on div "All" at bounding box center [709, 194] width 54 height 14
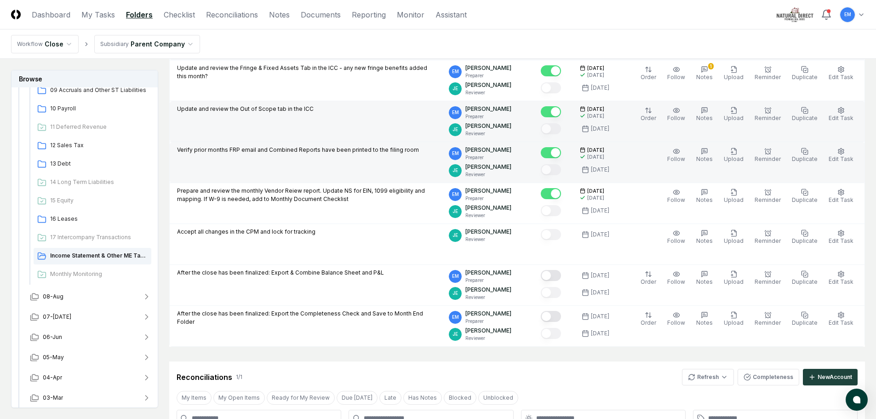
scroll to position [0, 0]
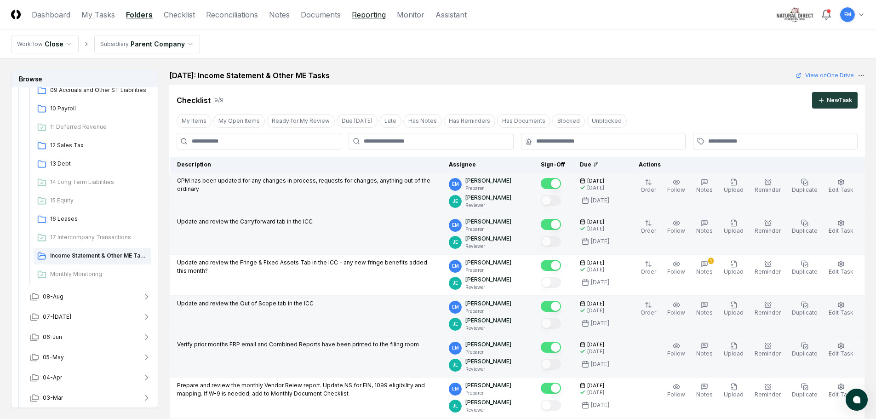
click at [364, 16] on link "Reporting" at bounding box center [369, 14] width 34 height 11
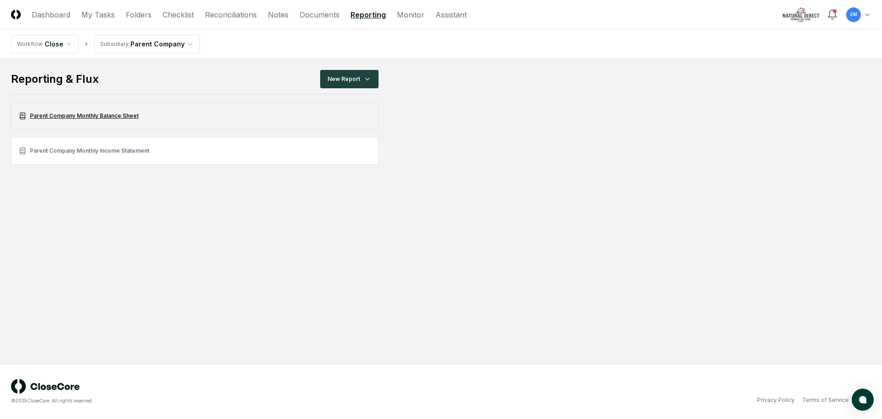
click at [94, 114] on link "Parent Company Monthly Balance Sheet" at bounding box center [195, 116] width 368 height 28
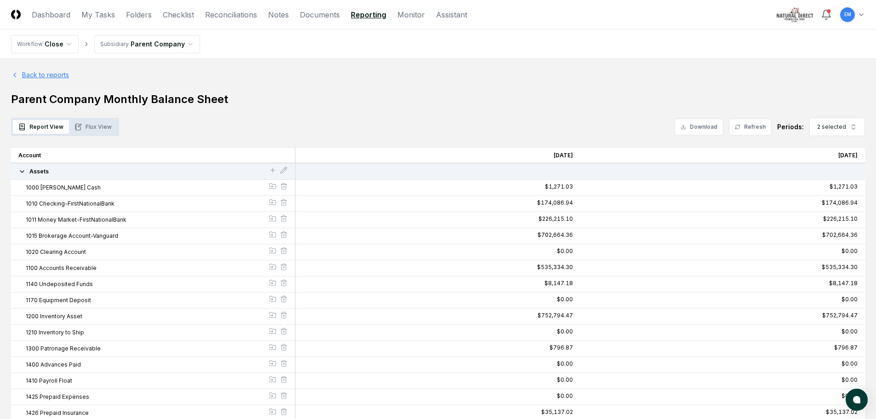
click at [27, 76] on link "Back to reports" at bounding box center [40, 75] width 58 height 10
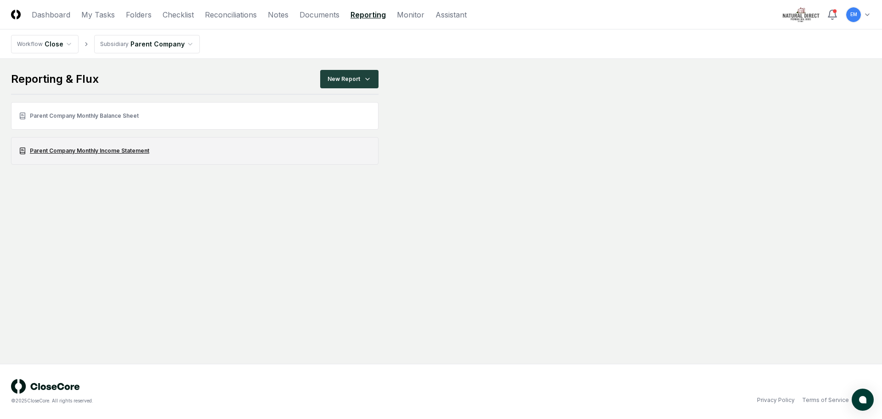
click at [130, 152] on link "Parent Company Monthly Income Statement" at bounding box center [195, 151] width 368 height 28
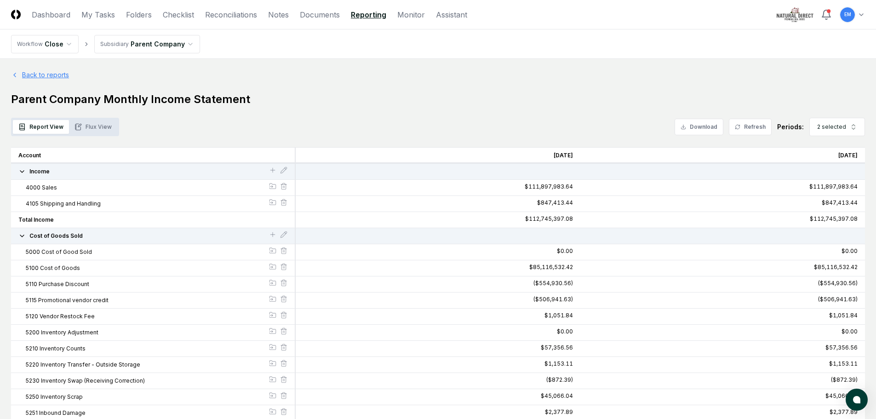
click at [40, 74] on link "Back to reports" at bounding box center [40, 75] width 58 height 10
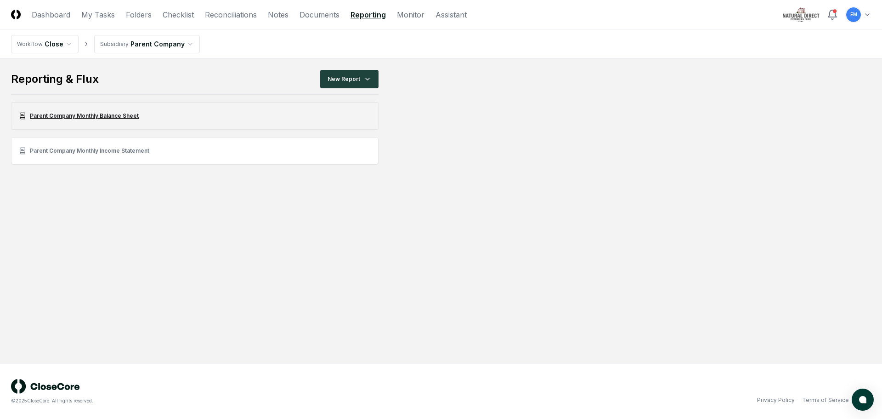
click at [97, 114] on link "Parent Company Monthly Balance Sheet" at bounding box center [195, 116] width 368 height 28
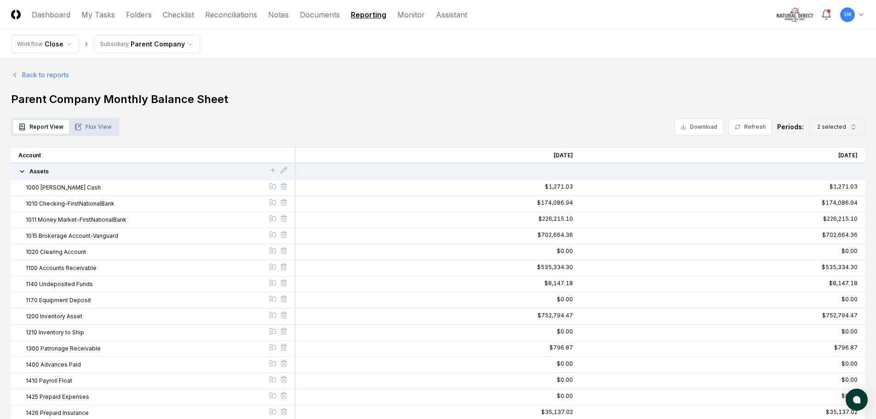
click at [853, 127] on icon "button" at bounding box center [852, 126] width 7 height 7
click at [824, 190] on div "[DATE]" at bounding box center [829, 188] width 29 height 8
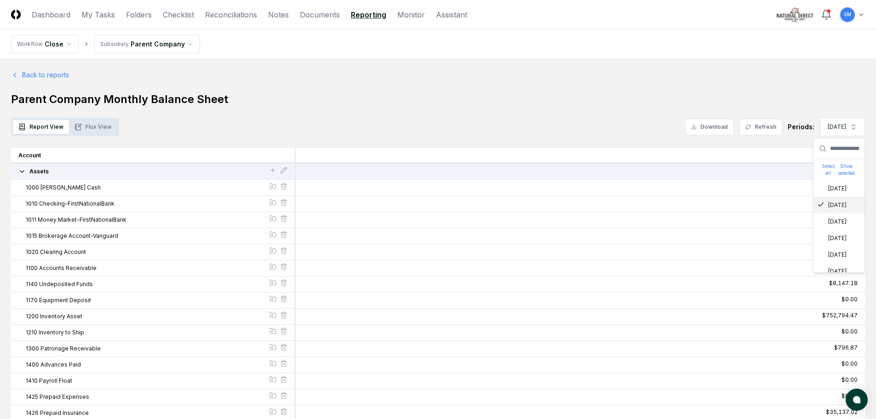
click at [824, 204] on div "[DATE]" at bounding box center [831, 205] width 29 height 8
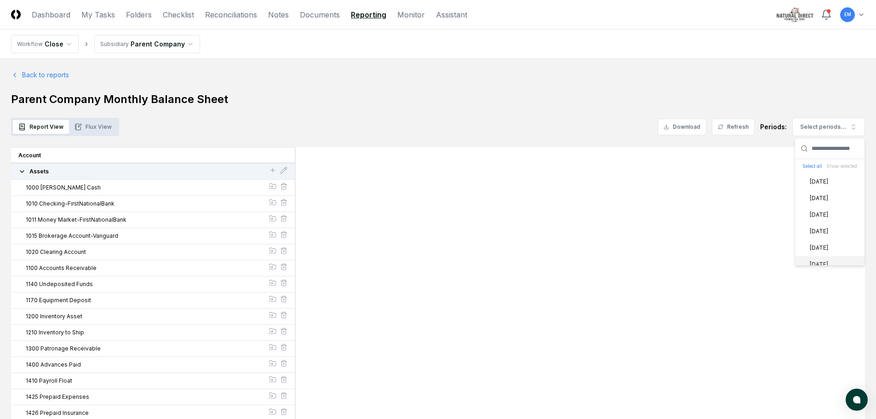
click at [807, 259] on div "[DATE]" at bounding box center [829, 264] width 69 height 17
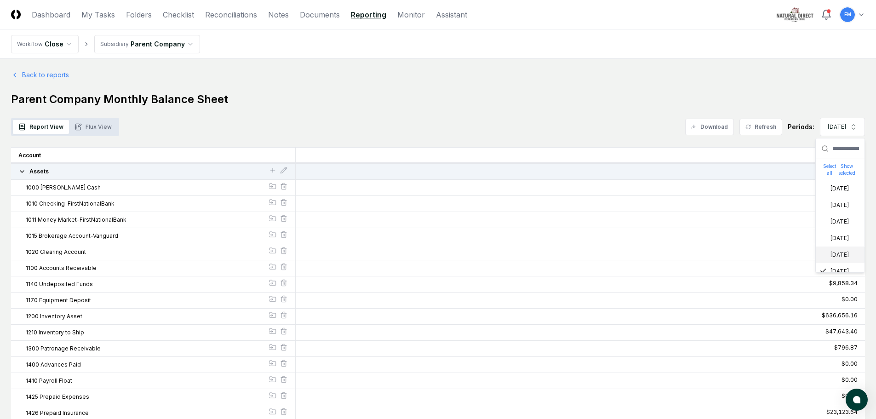
click at [827, 251] on div "[DATE]" at bounding box center [833, 254] width 29 height 8
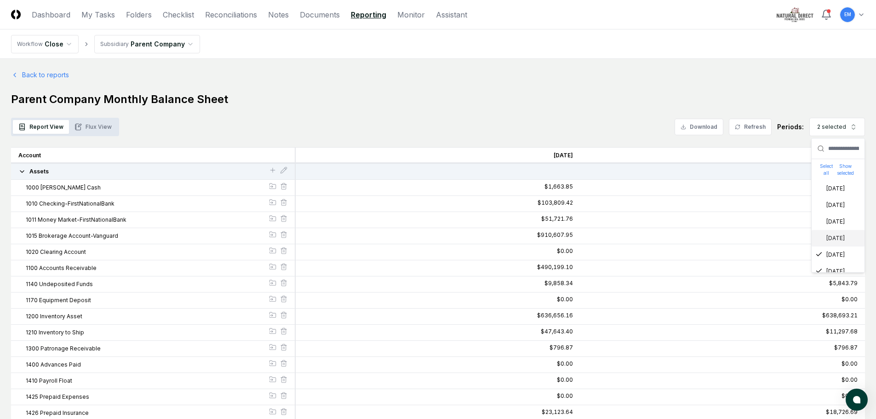
click at [826, 238] on div "[DATE]" at bounding box center [829, 238] width 29 height 8
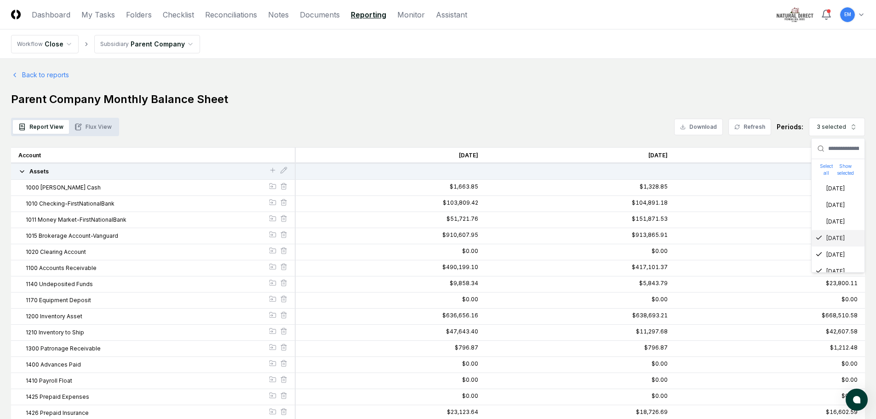
click at [745, 127] on button "Refresh" at bounding box center [749, 127] width 43 height 17
click at [30, 76] on link "Back to reports" at bounding box center [40, 75] width 58 height 10
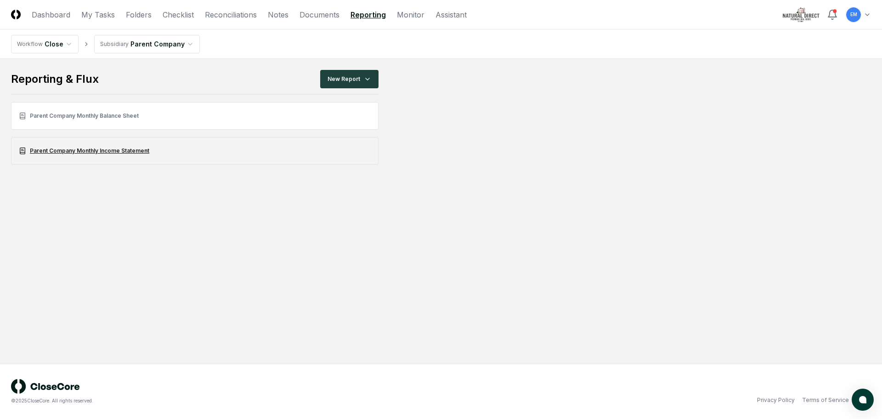
click at [84, 146] on link "Parent Company Monthly Income Statement" at bounding box center [195, 151] width 368 height 28
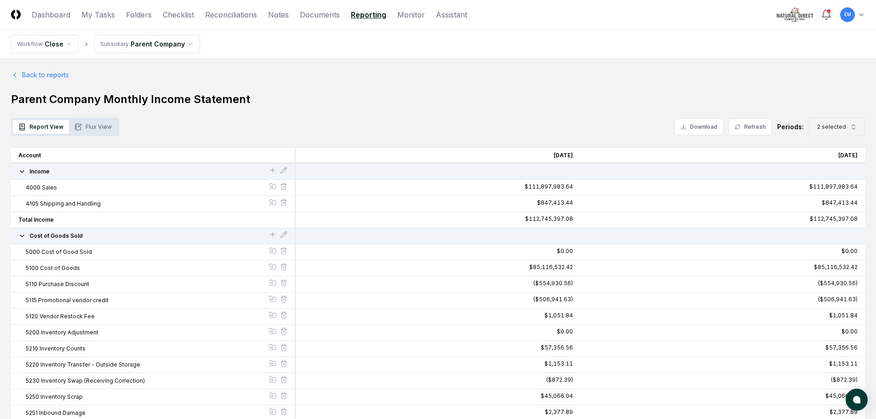
click at [852, 125] on icon "button" at bounding box center [853, 124] width 3 height 1
drag, startPoint x: 823, startPoint y: 185, endPoint x: 823, endPoint y: 192, distance: 7.4
click at [823, 185] on div "[DATE]" at bounding box center [829, 188] width 29 height 8
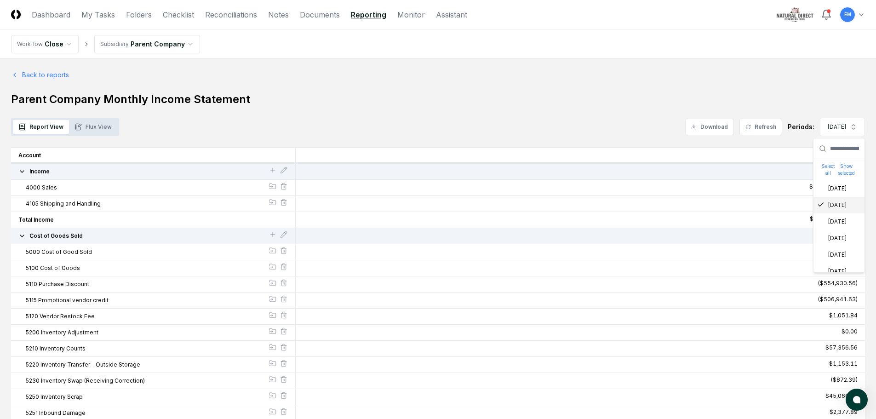
click at [821, 200] on div "[DATE]" at bounding box center [838, 205] width 51 height 17
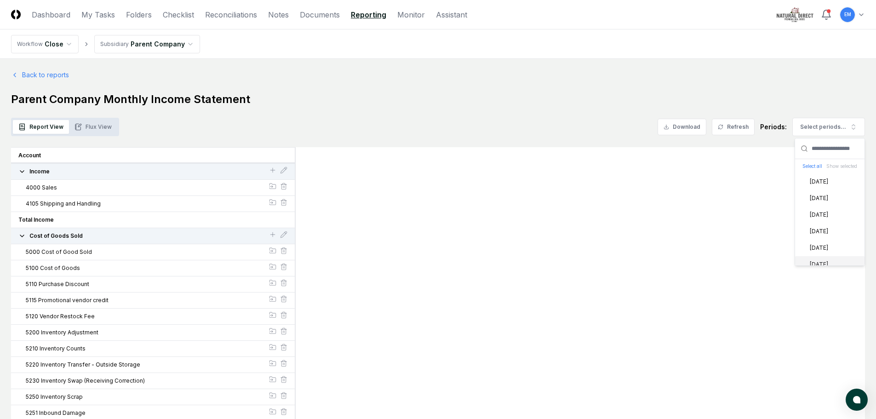
click at [797, 259] on div "[DATE]" at bounding box center [829, 264] width 69 height 17
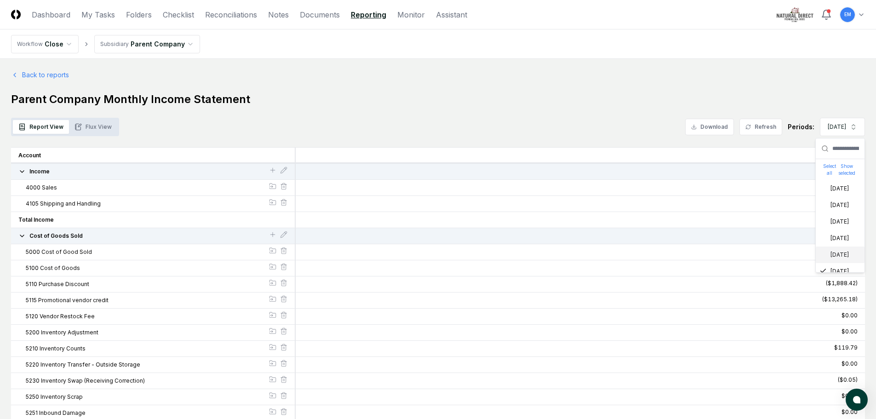
click at [824, 251] on icon "Suggestions" at bounding box center [822, 253] width 7 height 7
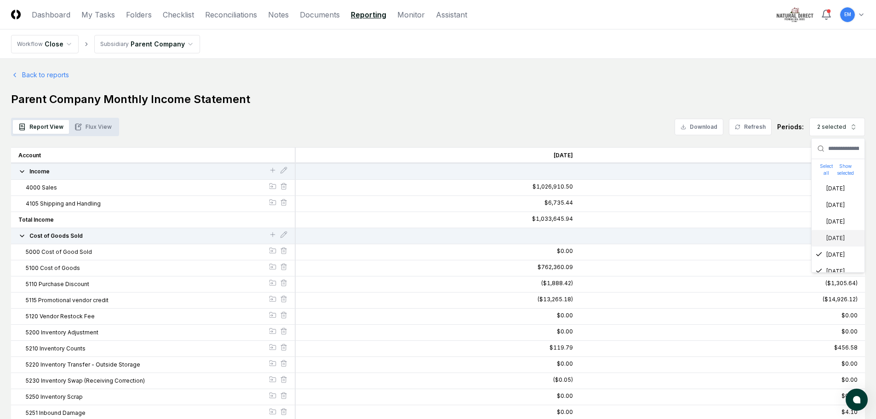
click at [824, 239] on div "[DATE]" at bounding box center [829, 238] width 29 height 8
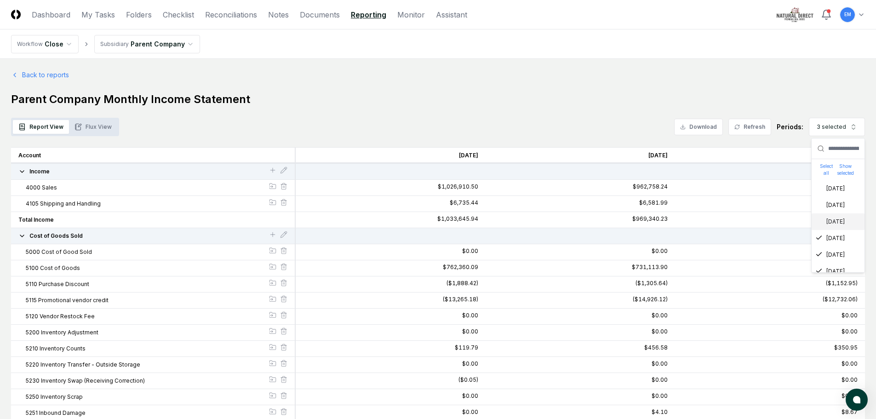
click at [760, 131] on button "Refresh" at bounding box center [749, 127] width 43 height 17
drag, startPoint x: 87, startPoint y: 128, endPoint x: 325, endPoint y: 116, distance: 238.8
click at [87, 128] on button "Flux View" at bounding box center [93, 127] width 48 height 14
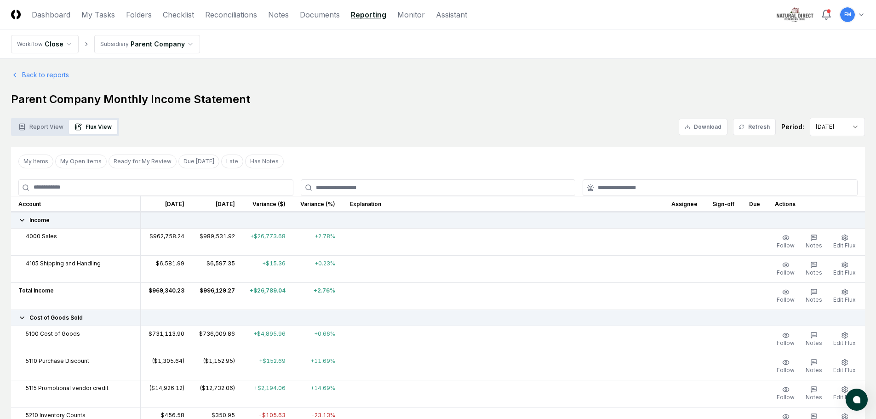
click at [396, 106] on h1 "Parent Company Monthly Income Statement" at bounding box center [437, 99] width 853 height 15
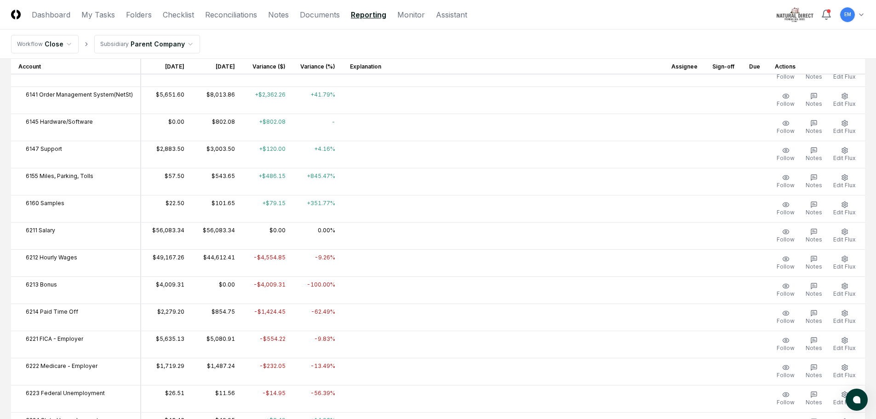
scroll to position [735, 0]
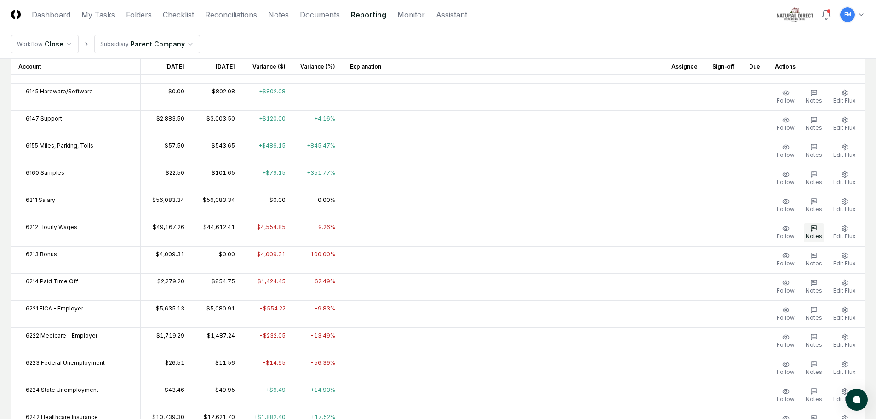
click at [815, 228] on icon "button" at bounding box center [813, 228] width 3 height 0
click at [814, 230] on icon "button" at bounding box center [814, 229] width 6 height 6
click at [843, 230] on icon "button" at bounding box center [844, 228] width 6 height 6
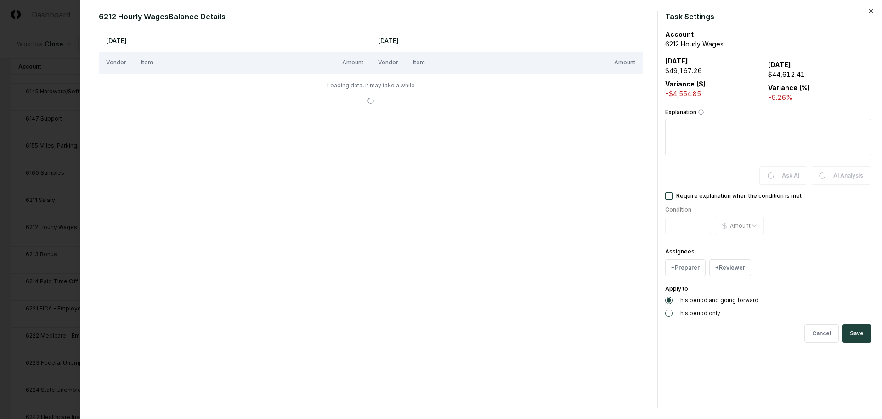
click at [717, 131] on textarea "Explanation" at bounding box center [769, 137] width 206 height 37
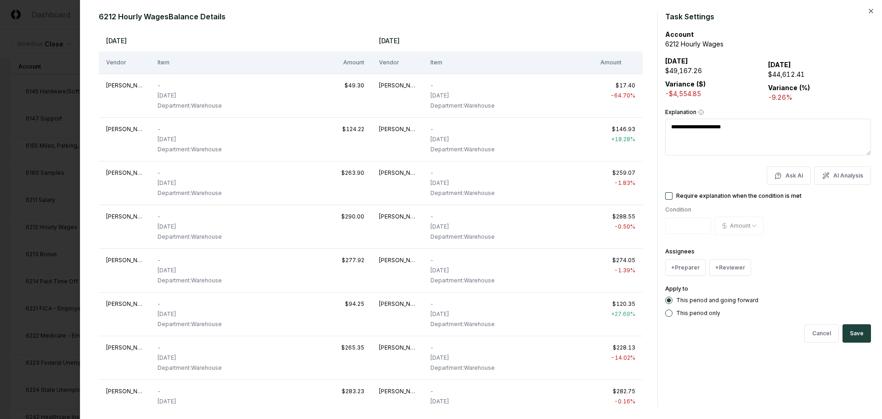
type textarea "**********"
click at [667, 313] on button "This period only" at bounding box center [669, 312] width 7 height 7
drag, startPoint x: 861, startPoint y: 327, endPoint x: 819, endPoint y: 292, distance: 54.8
click at [860, 327] on button "Save" at bounding box center [857, 333] width 28 height 18
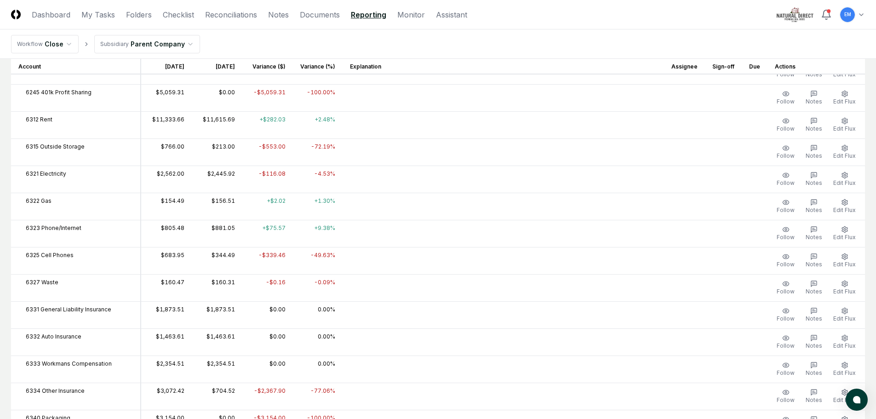
scroll to position [1149, 0]
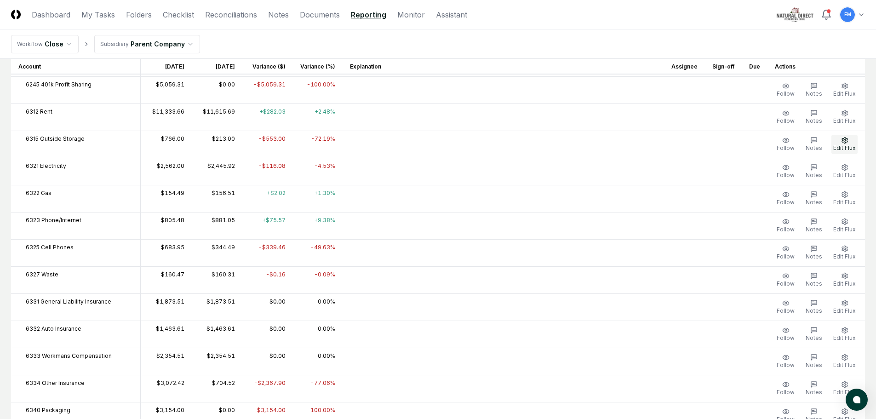
click at [850, 142] on button "Edit Flux" at bounding box center [844, 144] width 26 height 19
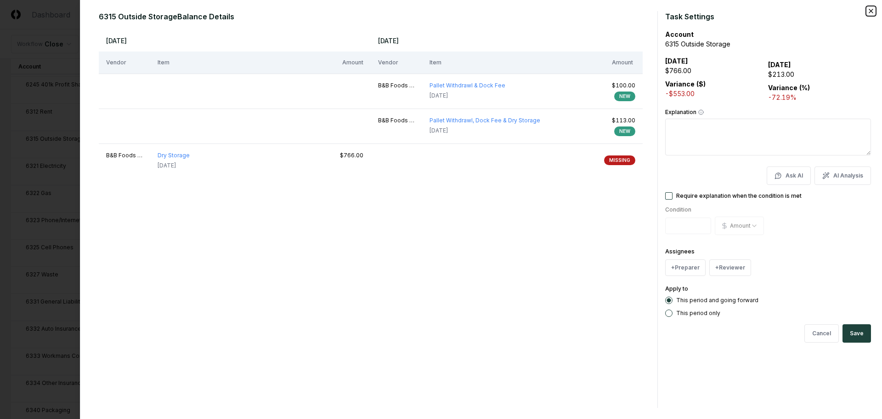
click at [872, 11] on icon "button" at bounding box center [872, 11] width 4 height 4
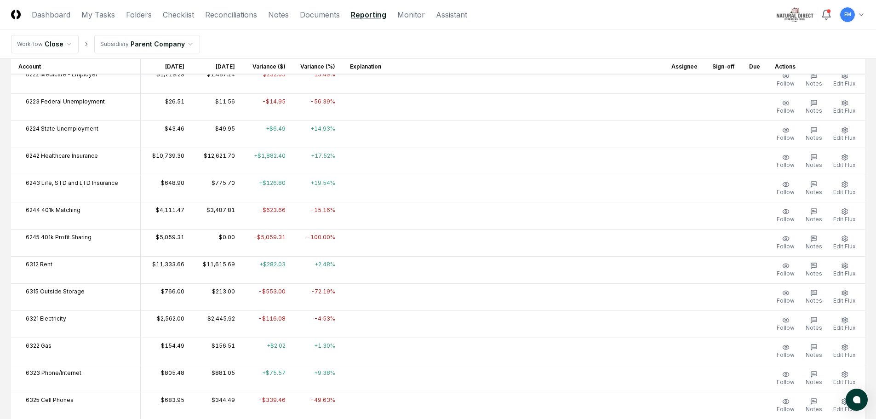
scroll to position [1011, 0]
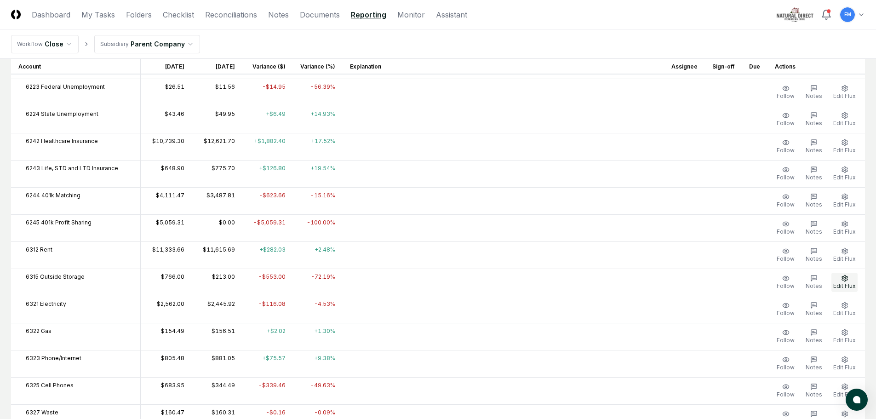
click at [851, 284] on span "Edit Flux" at bounding box center [844, 285] width 23 height 7
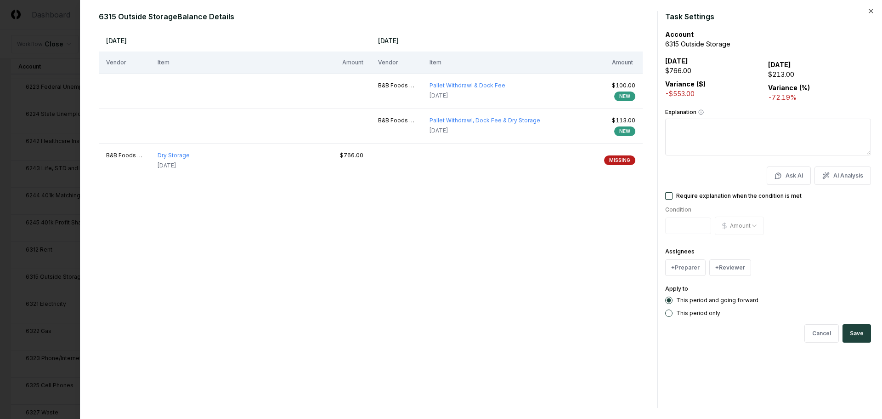
click at [711, 134] on textarea "Explanation" at bounding box center [769, 137] width 206 height 37
type textarea "**********"
click at [670, 313] on button "This period only" at bounding box center [669, 312] width 7 height 7
drag, startPoint x: 867, startPoint y: 336, endPoint x: 745, endPoint y: 282, distance: 132.9
click at [866, 336] on button "Save" at bounding box center [857, 333] width 28 height 18
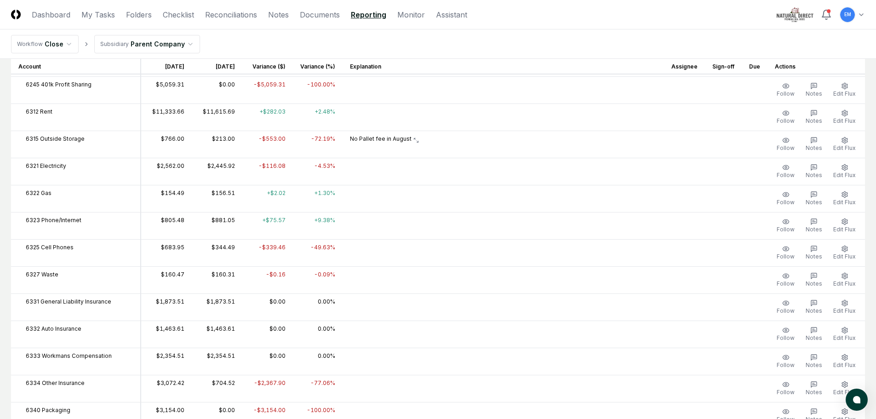
scroll to position [1195, 0]
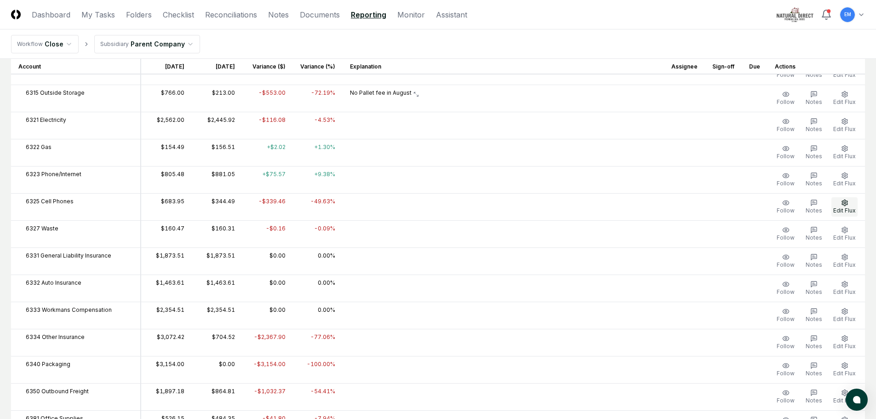
click at [841, 207] on span "Edit Flux" at bounding box center [844, 210] width 23 height 7
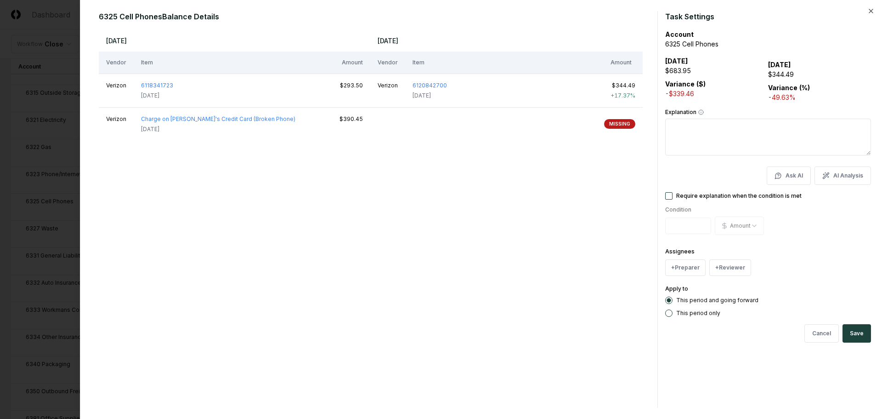
click at [709, 134] on textarea "Explanation" at bounding box center [769, 137] width 206 height 37
type textarea "**********"
click at [709, 315] on label "This period only" at bounding box center [699, 313] width 44 height 6
click at [673, 315] on button "This period only" at bounding box center [669, 312] width 7 height 7
drag, startPoint x: 859, startPoint y: 333, endPoint x: 593, endPoint y: 222, distance: 288.0
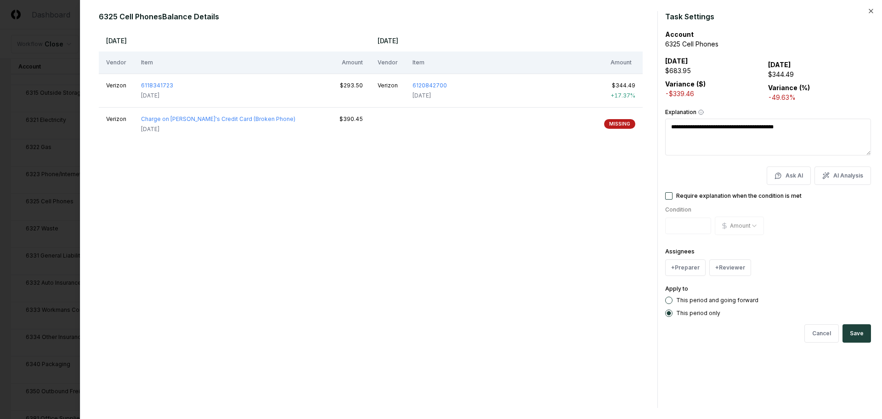
click at [858, 333] on button "Save" at bounding box center [857, 333] width 28 height 18
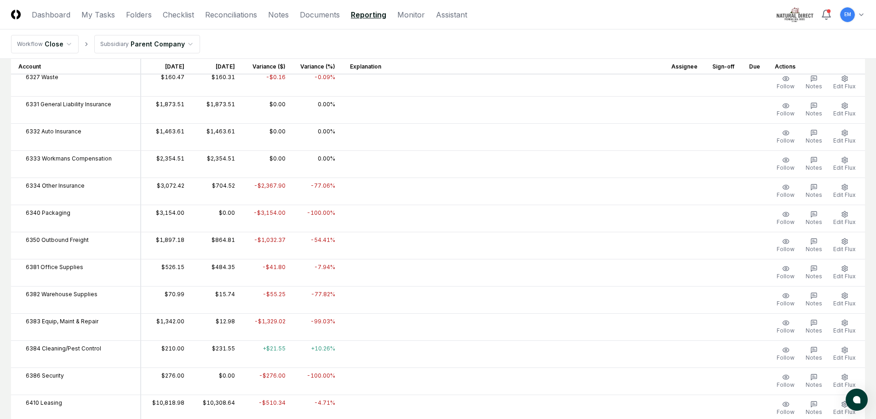
scroll to position [1379, 0]
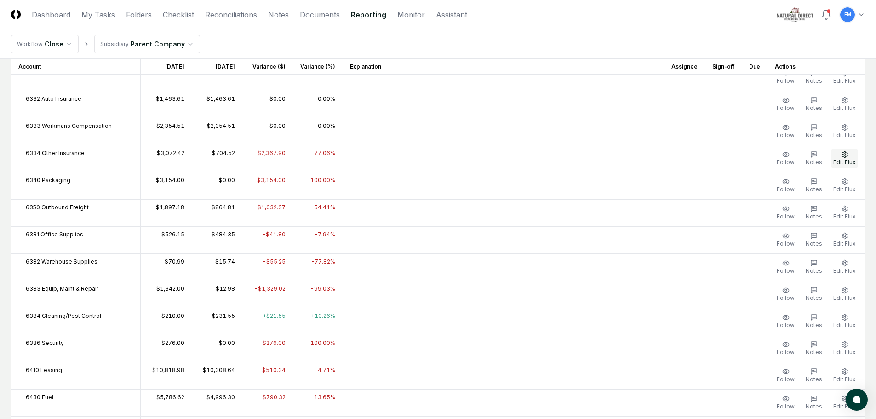
click at [846, 156] on icon "button" at bounding box center [844, 154] width 6 height 6
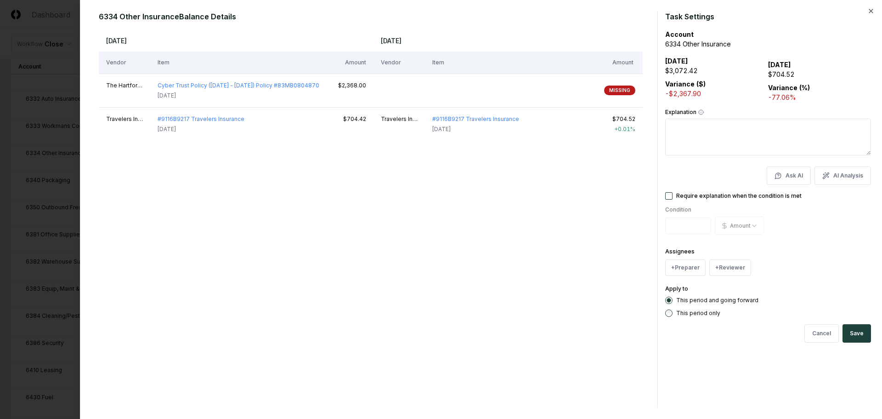
click at [749, 132] on textarea "Explanation" at bounding box center [769, 137] width 206 height 37
click at [669, 308] on div "This period and going forward This period only" at bounding box center [769, 306] width 206 height 20
click at [668, 310] on button "This period only" at bounding box center [669, 312] width 7 height 7
click at [812, 125] on textarea "**********" at bounding box center [769, 137] width 206 height 37
type textarea "**********"
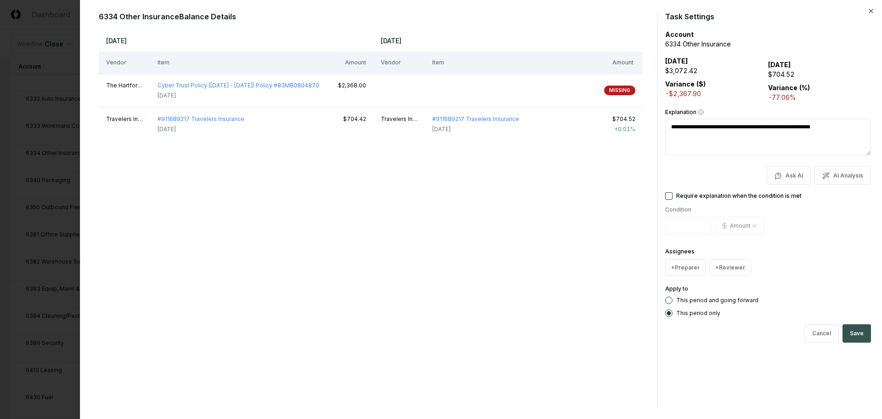
click at [860, 327] on button "Save" at bounding box center [857, 333] width 28 height 18
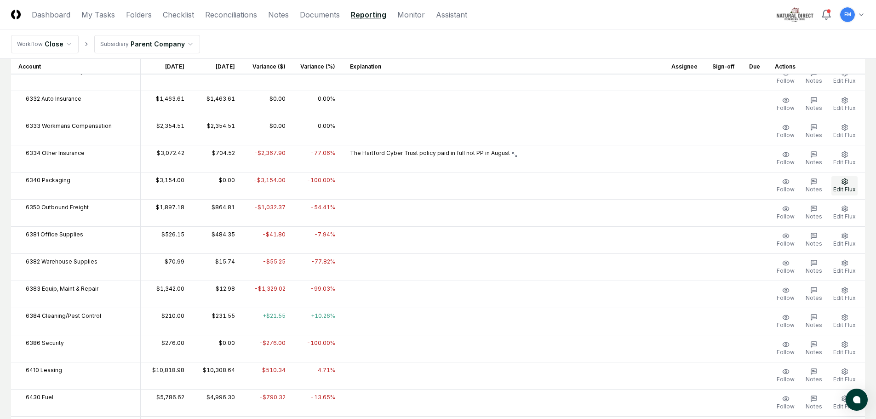
click at [842, 184] on icon "button" at bounding box center [844, 181] width 7 height 7
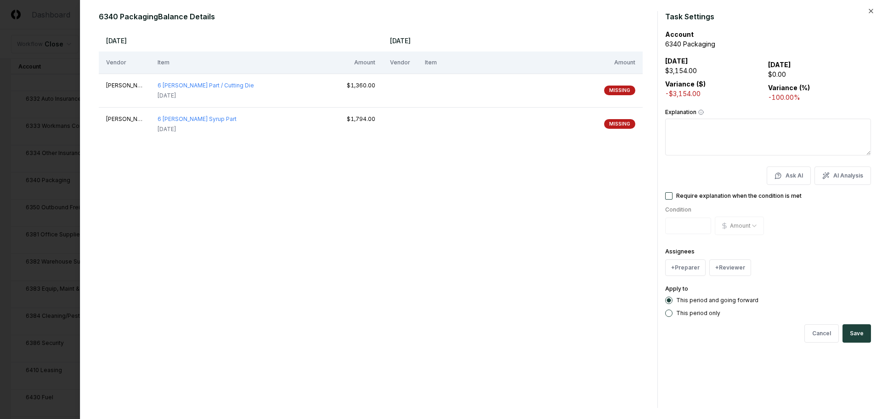
click at [717, 130] on textarea "Explanation" at bounding box center [769, 137] width 206 height 37
click at [717, 129] on textarea "Explanation" at bounding box center [769, 137] width 206 height 37
click at [695, 127] on textarea "**********" at bounding box center [769, 137] width 206 height 37
type textarea "**********"
click at [668, 314] on button "This period only" at bounding box center [669, 312] width 7 height 7
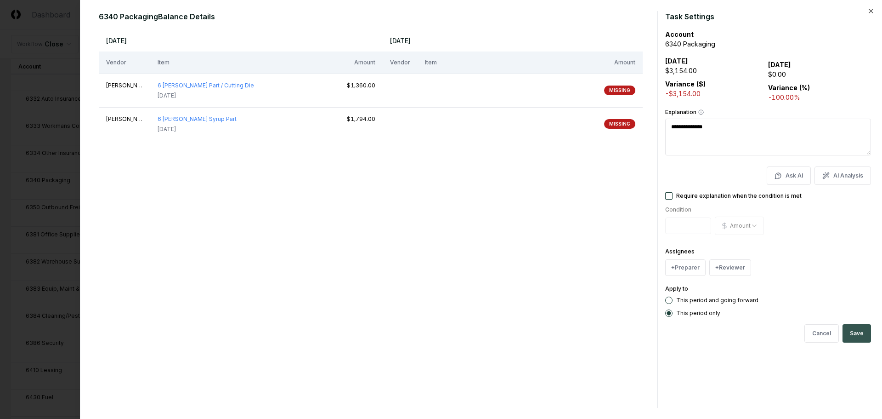
click at [868, 333] on button "Save" at bounding box center [857, 333] width 28 height 18
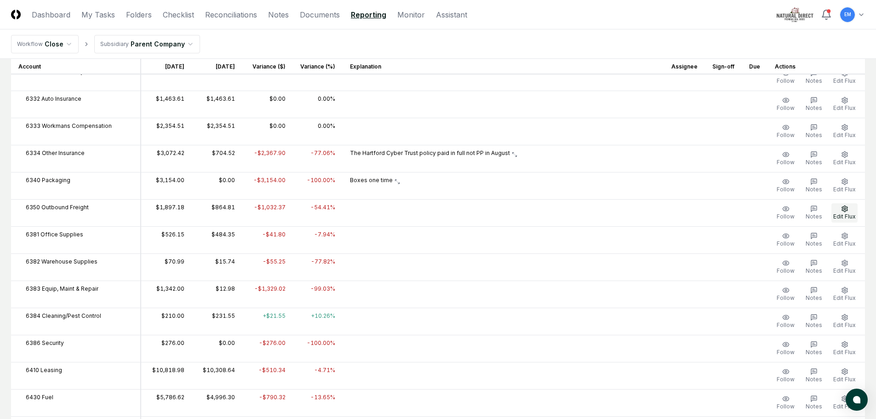
click at [845, 210] on icon "button" at bounding box center [844, 208] width 6 height 6
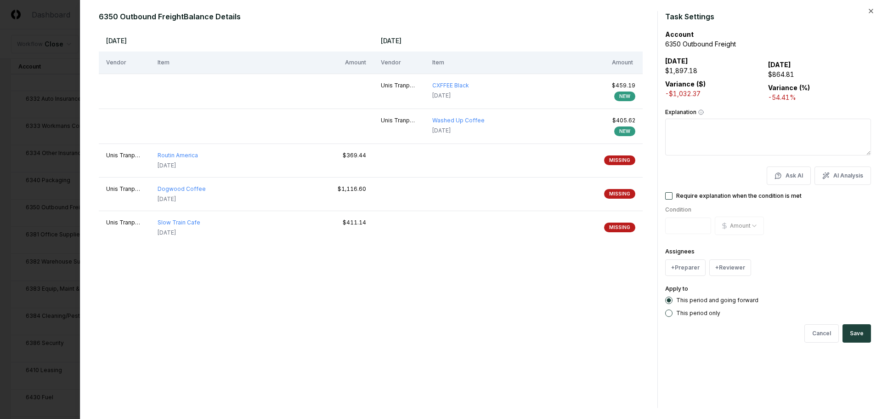
click at [694, 132] on textarea "Explanation" at bounding box center [769, 137] width 206 height 37
type textarea "**********"
drag, startPoint x: 856, startPoint y: 337, endPoint x: 563, endPoint y: 245, distance: 306.7
click at [855, 337] on button "Save" at bounding box center [857, 333] width 28 height 18
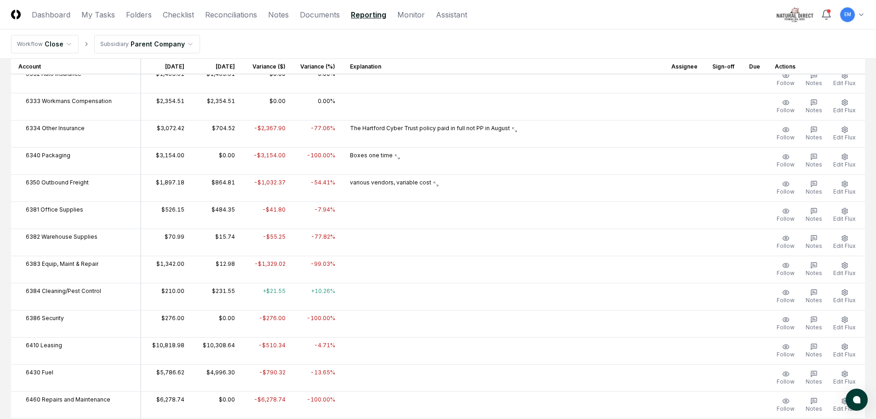
scroll to position [1425, 0]
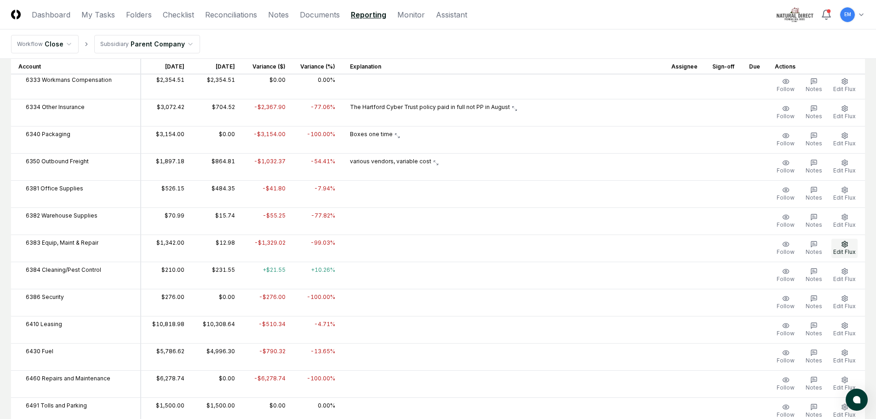
click at [842, 245] on icon "button" at bounding box center [844, 244] width 6 height 6
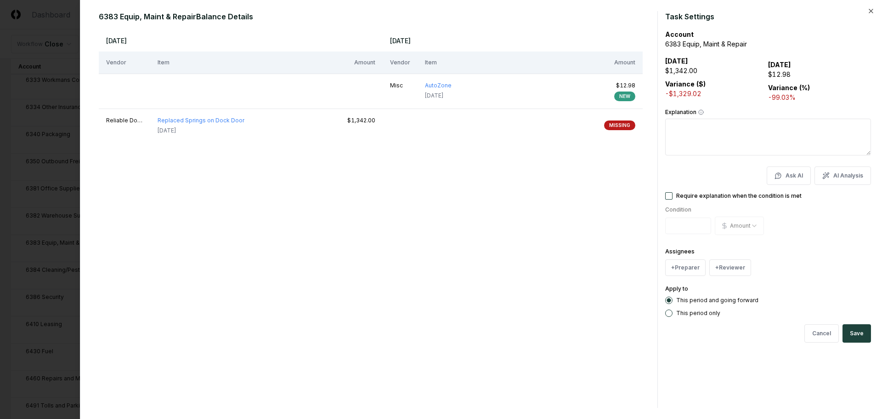
click at [694, 132] on textarea "Explanation" at bounding box center [769, 137] width 206 height 37
type textarea "**********"
click at [669, 316] on button "This period only" at bounding box center [669, 312] width 7 height 7
drag, startPoint x: 859, startPoint y: 332, endPoint x: 609, endPoint y: 270, distance: 257.5
click at [859, 332] on button "Save" at bounding box center [857, 333] width 28 height 18
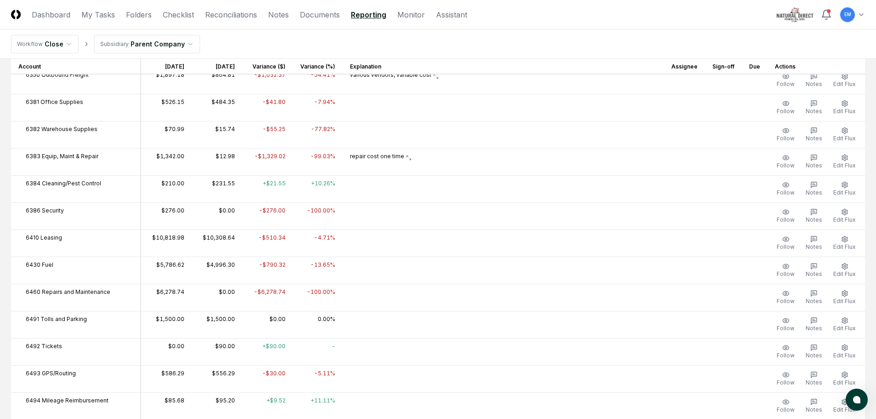
scroll to position [1517, 0]
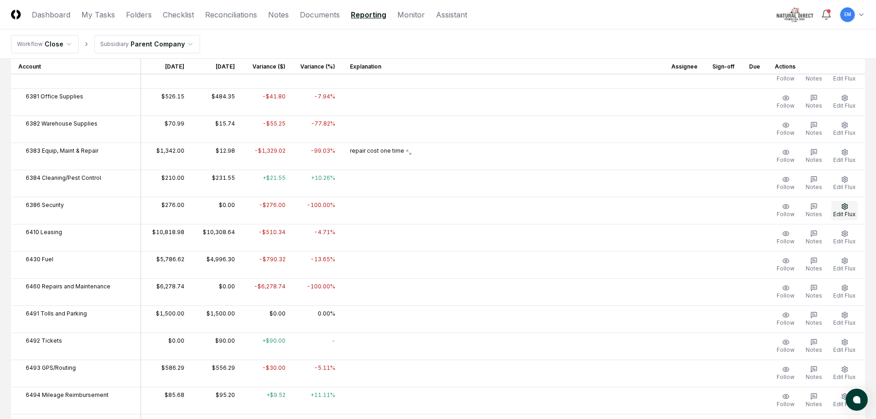
click at [846, 207] on icon "button" at bounding box center [844, 206] width 7 height 7
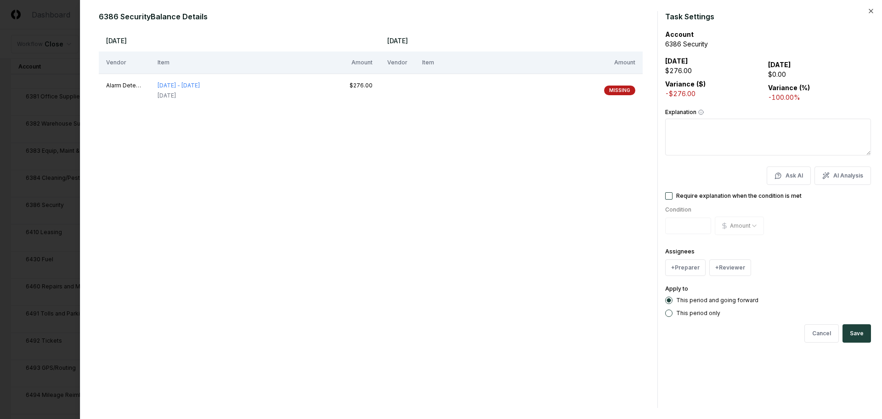
click at [726, 130] on textarea "Explanation" at bounding box center [769, 137] width 206 height 37
type textarea "**********"
click at [855, 333] on button "Save" at bounding box center [857, 333] width 28 height 18
